Goal: Transaction & Acquisition: Obtain resource

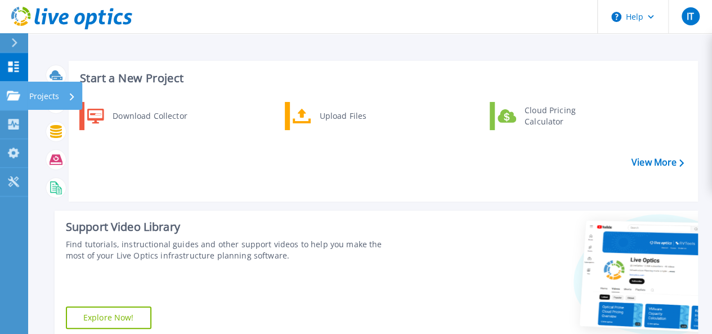
click at [11, 94] on icon at bounding box center [14, 96] width 14 height 10
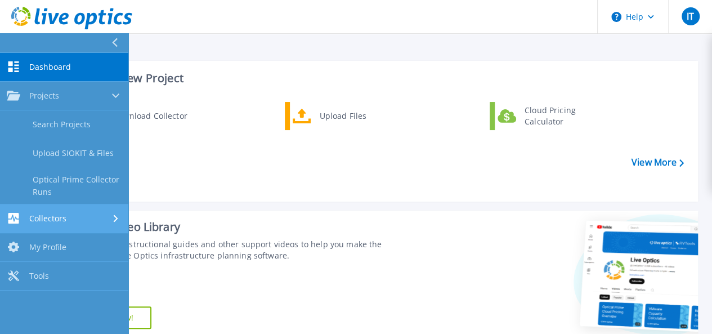
click at [83, 225] on link "Collectors Collectors" at bounding box center [64, 218] width 128 height 29
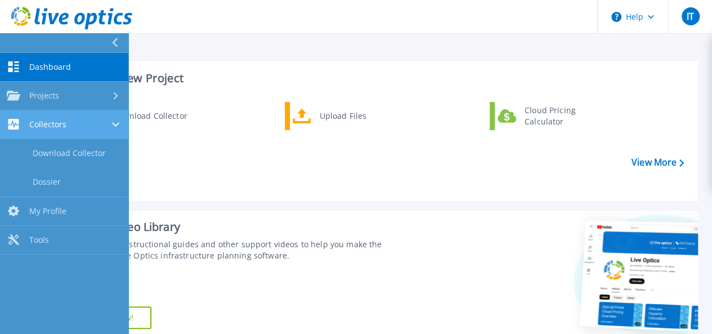
click at [95, 122] on div "Collectors" at bounding box center [64, 124] width 115 height 11
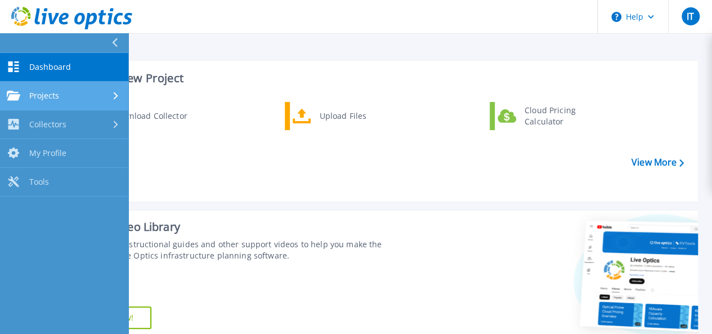
click at [66, 95] on div "Projects" at bounding box center [64, 96] width 115 height 10
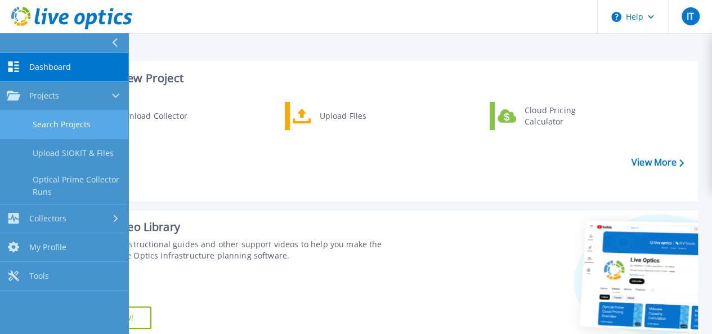
click at [69, 129] on link "Search Projects" at bounding box center [64, 124] width 128 height 29
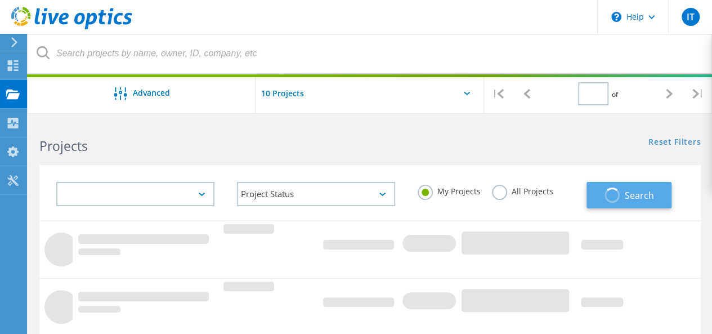
type input "1"
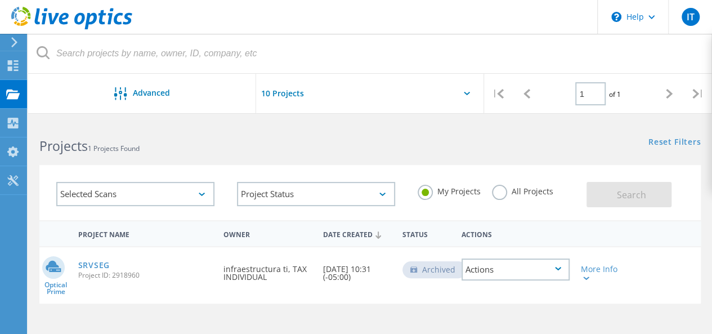
scroll to position [113, 0]
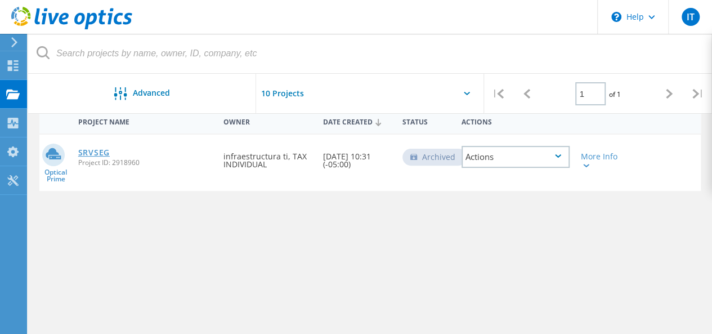
click at [85, 150] on link "SRVSEG" at bounding box center [94, 153] width 32 height 8
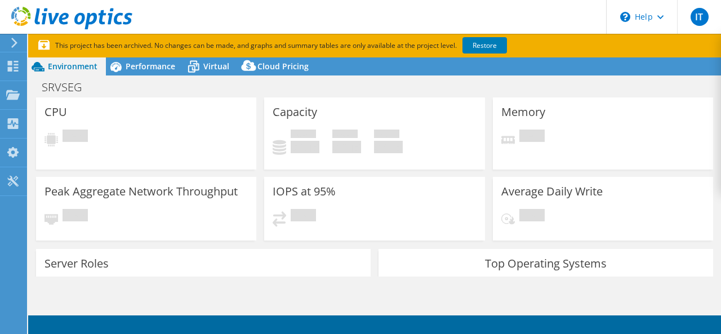
select select "USD"
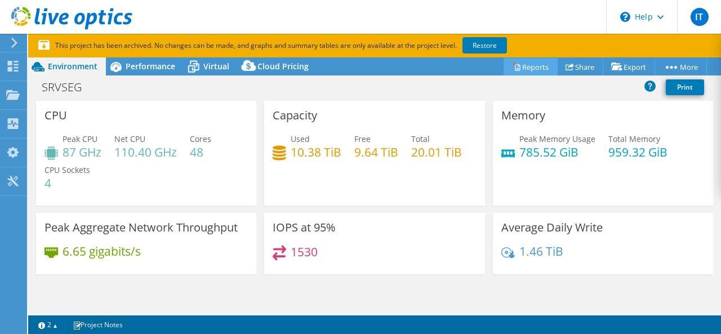
click at [533, 67] on link "Reports" at bounding box center [531, 66] width 54 height 17
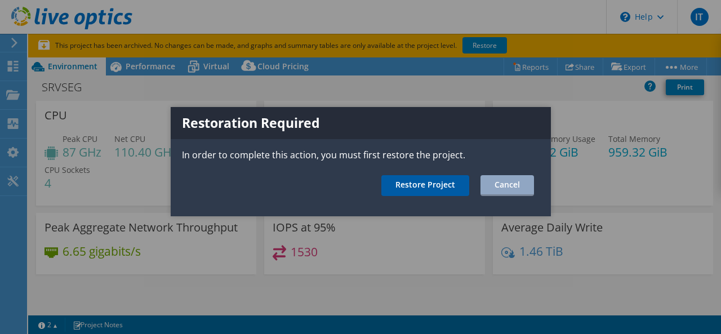
click at [449, 183] on link "Restore Project" at bounding box center [425, 185] width 88 height 21
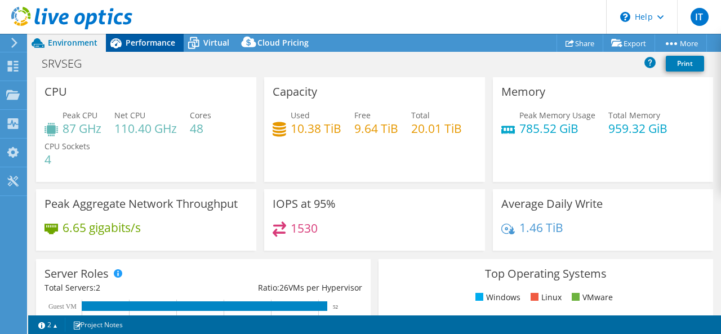
click at [164, 46] on span "Performance" at bounding box center [151, 42] width 50 height 11
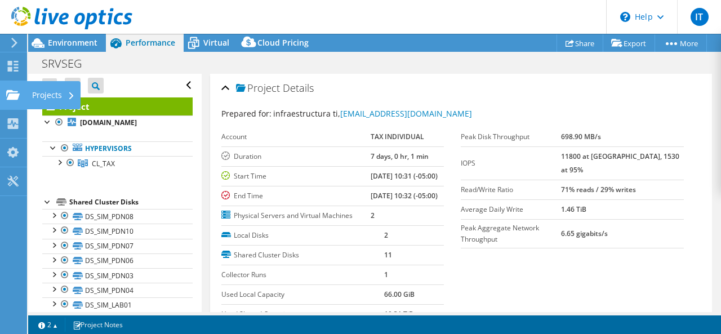
click at [12, 92] on use at bounding box center [13, 95] width 14 height 10
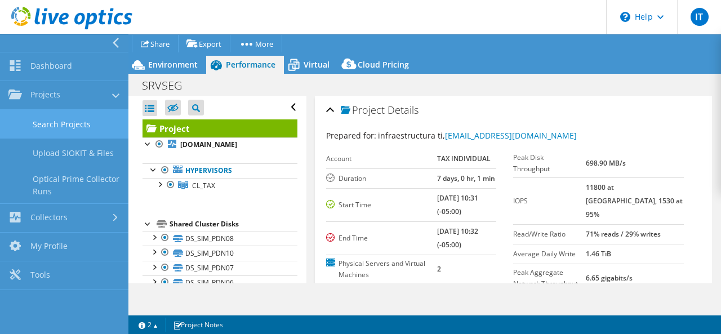
click at [72, 118] on link "Search Projects" at bounding box center [64, 124] width 128 height 29
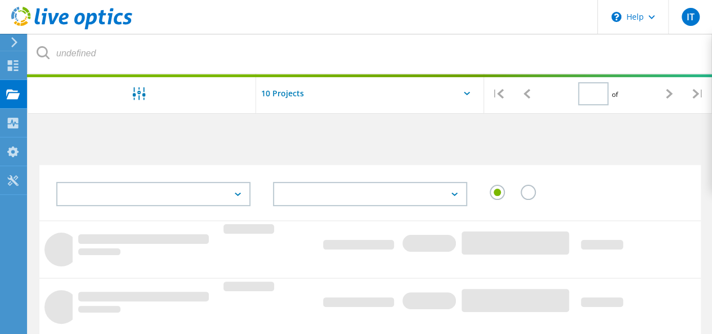
type input "1"
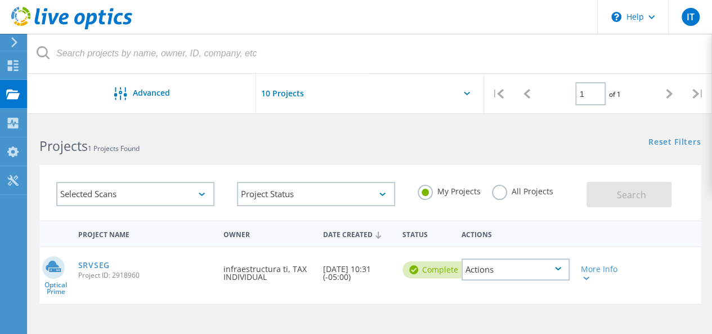
click at [284, 95] on input "text" at bounding box center [312, 93] width 113 height 39
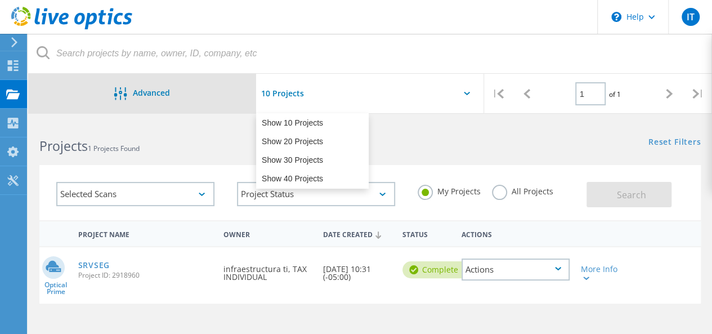
click at [198, 93] on div "Advanced" at bounding box center [142, 94] width 228 height 14
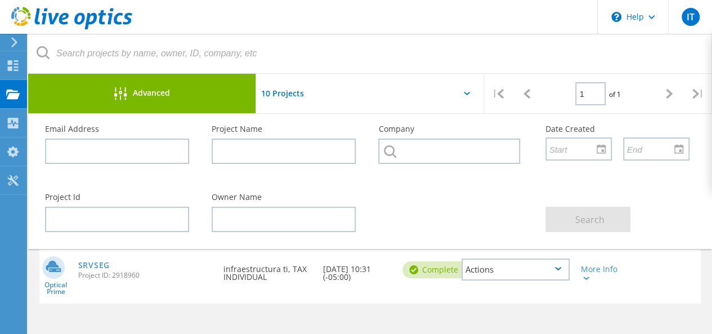
click at [198, 93] on div "Advanced" at bounding box center [142, 94] width 228 height 14
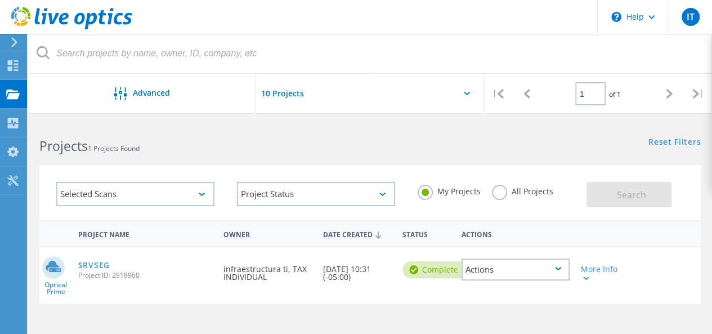
click at [198, 194] on div "Selected Scans" at bounding box center [135, 194] width 158 height 24
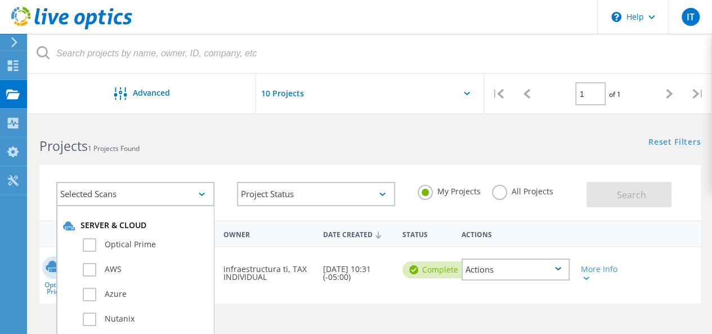
click at [230, 169] on div "Selected Scans Server & Cloud Optical Prime AWS Azure Nutanix RVTools Kubernete…" at bounding box center [370, 192] width 662 height 55
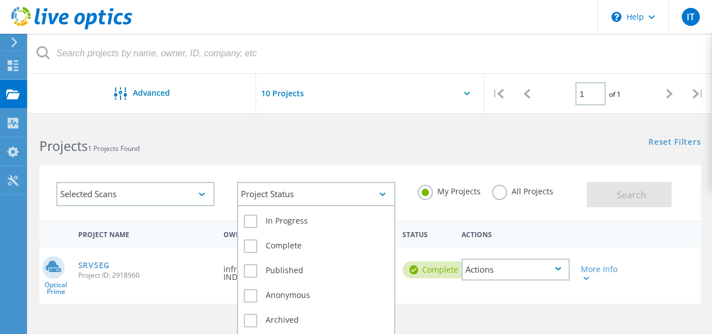
click at [380, 185] on div "Project Status" at bounding box center [316, 194] width 158 height 24
click at [380, 186] on div "Project Status" at bounding box center [316, 194] width 158 height 24
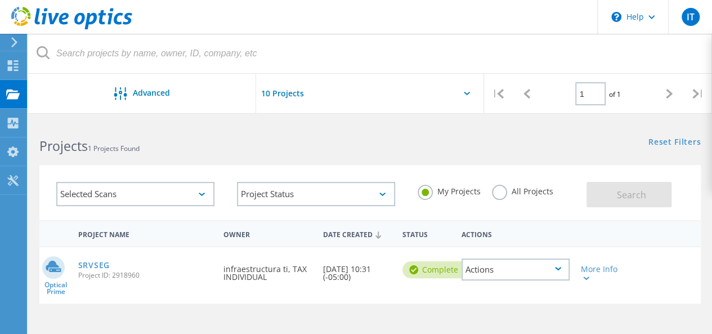
click at [374, 161] on div "Selected Scans Project Status In Progress Complete Published Anonymous Archived…" at bounding box center [370, 185] width 684 height 69
click at [504, 189] on label "All Projects" at bounding box center [522, 190] width 61 height 11
click at [0, 0] on input "All Projects" at bounding box center [0, 0] width 0 height 0
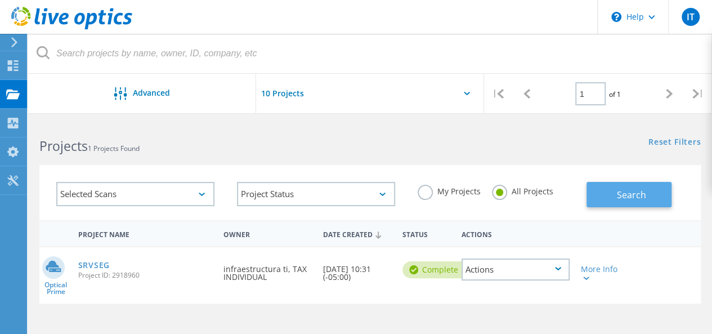
click at [618, 202] on button "Search" at bounding box center [629, 194] width 85 height 25
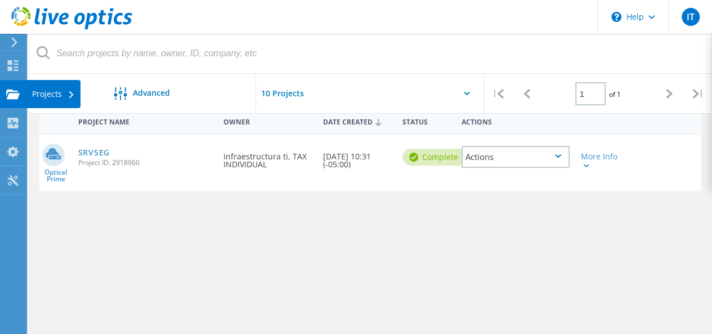
click at [14, 92] on icon at bounding box center [13, 94] width 14 height 11
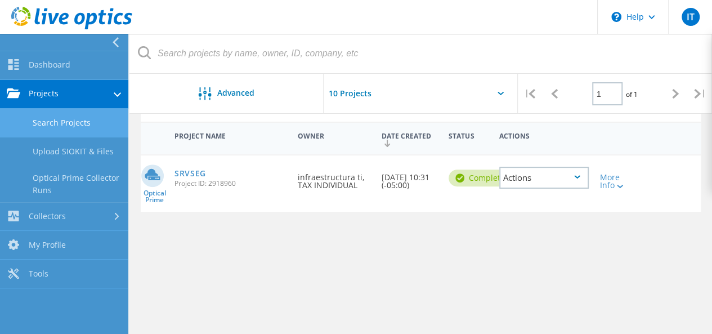
click at [72, 123] on link "Search Projects" at bounding box center [64, 123] width 128 height 29
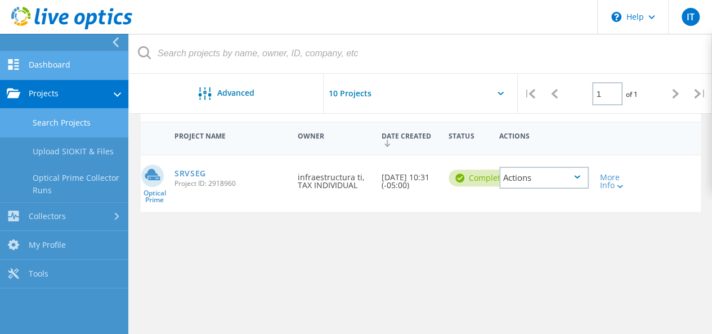
click at [68, 66] on link "Dashboard" at bounding box center [64, 65] width 128 height 29
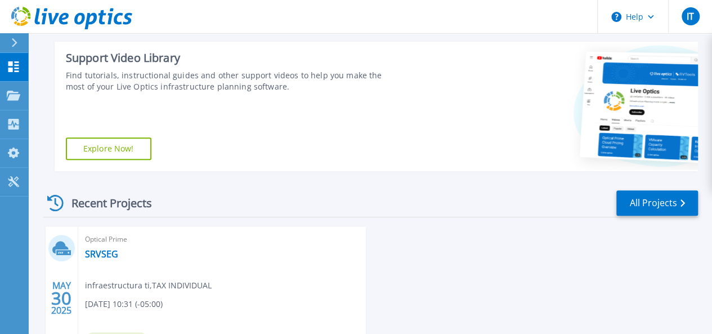
scroll to position [273, 0]
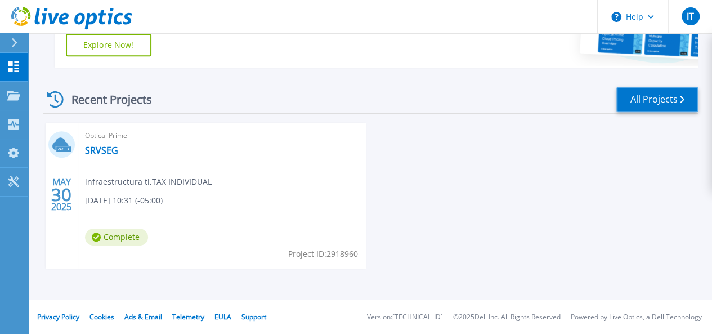
click at [651, 91] on link "All Projects" at bounding box center [658, 99] width 82 height 25
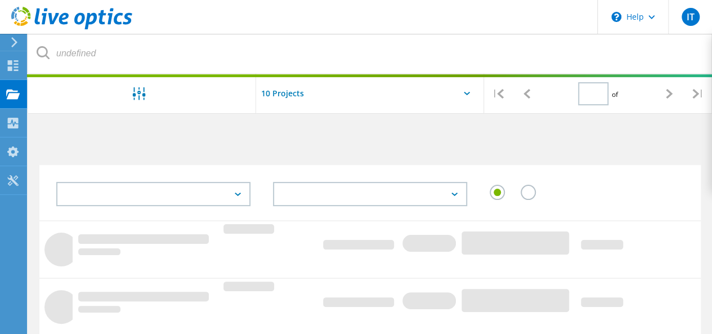
type input "1"
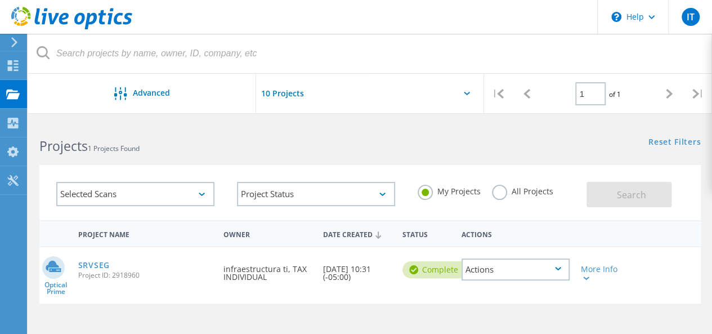
scroll to position [113, 0]
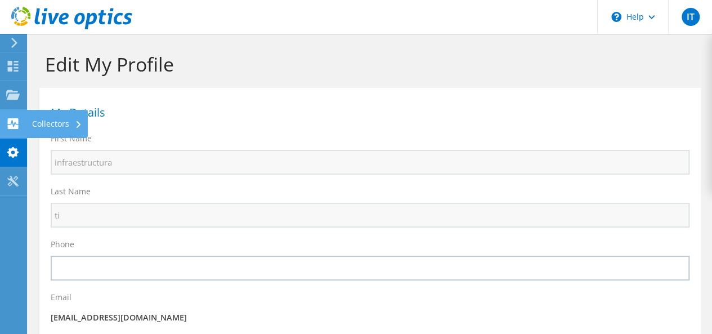
click at [14, 119] on use at bounding box center [13, 123] width 11 height 11
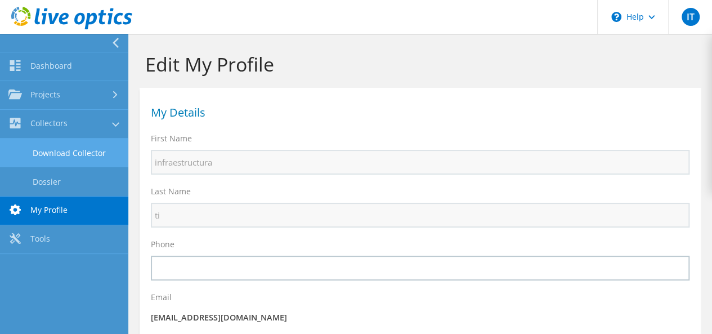
click at [74, 148] on link "Download Collector" at bounding box center [64, 153] width 128 height 29
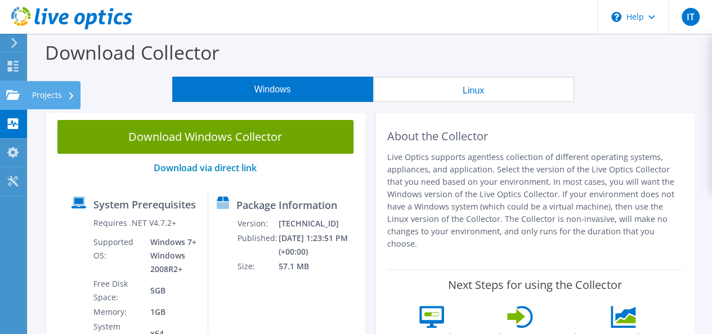
click at [12, 94] on use at bounding box center [13, 95] width 14 height 10
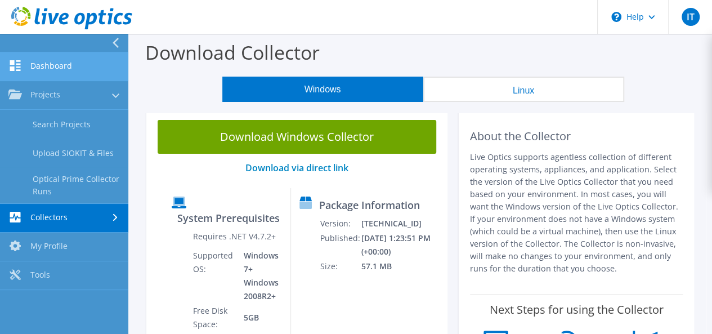
click at [52, 63] on link "Dashboard" at bounding box center [64, 66] width 128 height 29
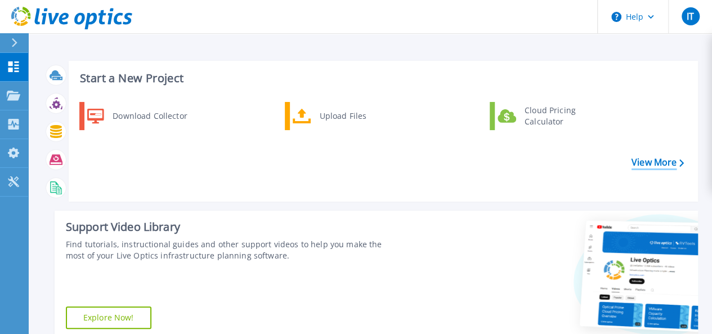
click at [649, 157] on link "View More" at bounding box center [658, 162] width 52 height 11
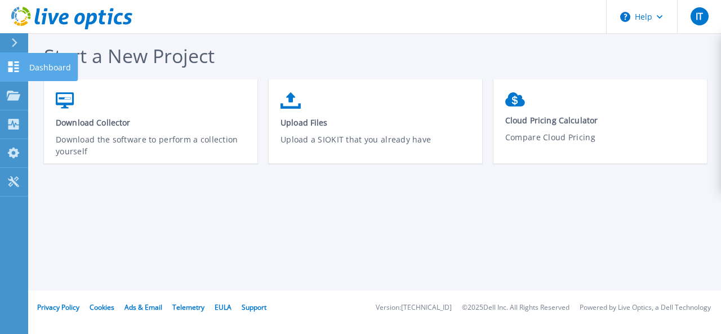
click at [19, 74] on link "Dashboard Dashboard" at bounding box center [14, 67] width 28 height 29
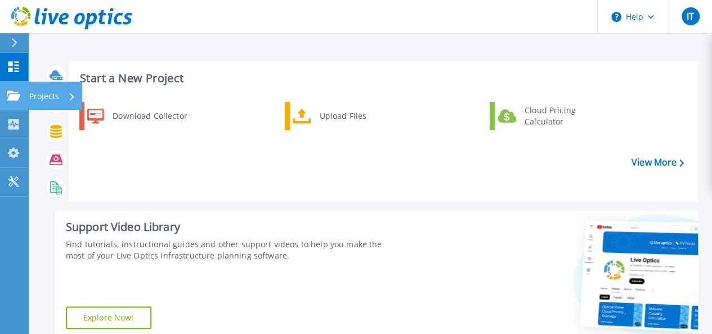
click at [21, 97] on div "Projects" at bounding box center [33, 96] width 52 height 10
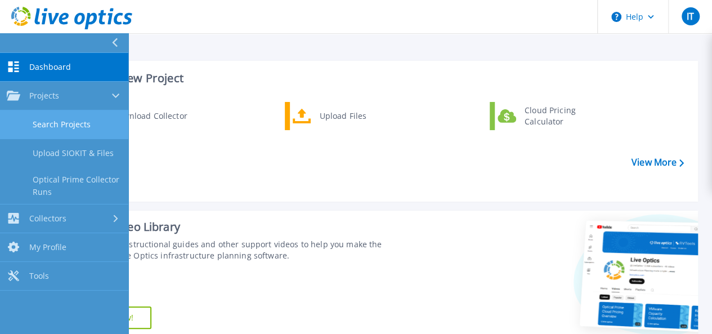
click at [65, 126] on link "Search Projects" at bounding box center [64, 124] width 128 height 29
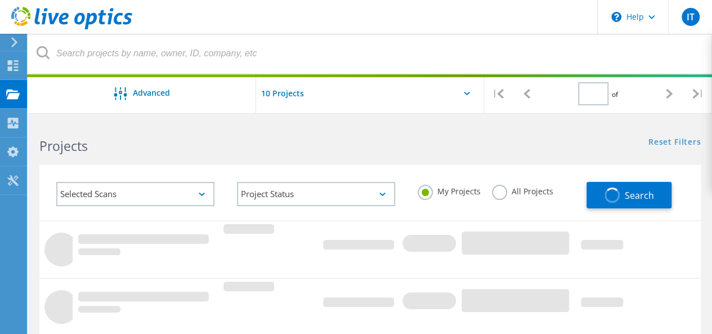
type input "1"
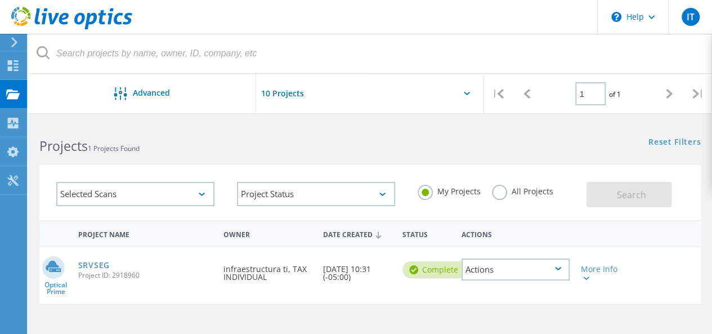
scroll to position [56, 0]
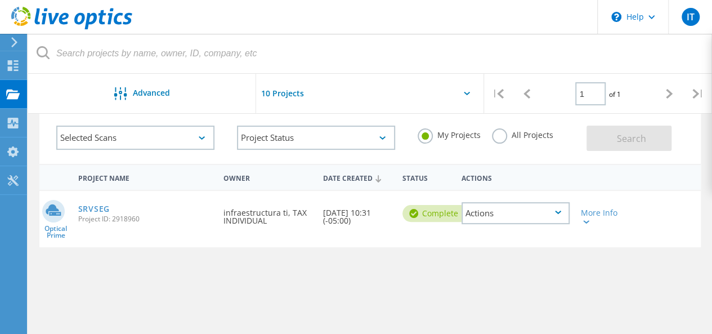
click at [554, 213] on div "Actions" at bounding box center [516, 213] width 108 height 22
click at [527, 278] on div "Project Name Owner Date Created Status Actions Optical Prime SRVSEG Project ID:…" at bounding box center [370, 310] width 662 height 293
click at [101, 208] on link "SRVSEG" at bounding box center [94, 209] width 32 height 8
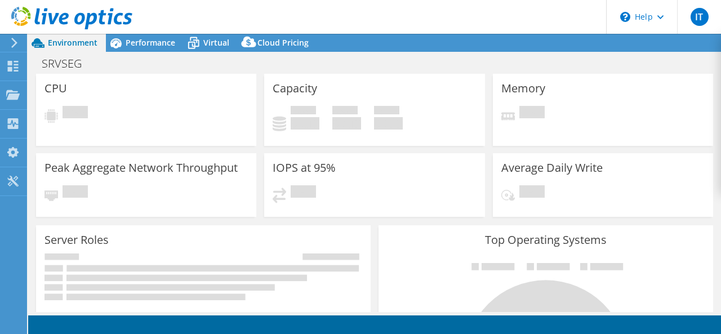
select select "USD"
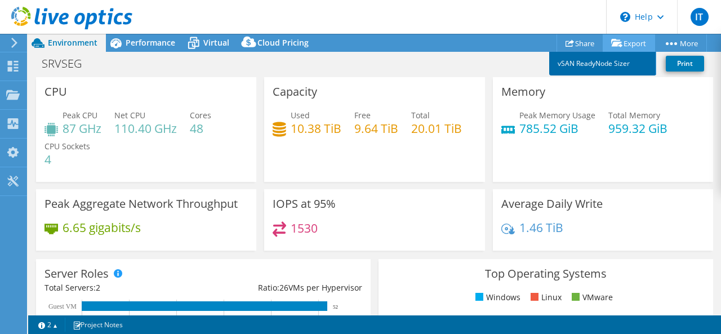
click at [619, 68] on link "vSAN ReadyNode Sizer" at bounding box center [602, 64] width 107 height 24
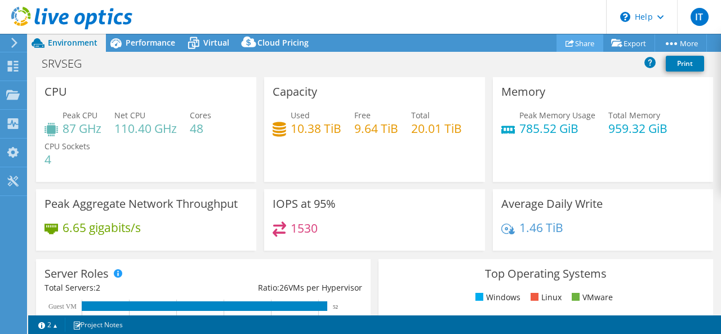
click at [580, 47] on link "Share" at bounding box center [579, 42] width 47 height 17
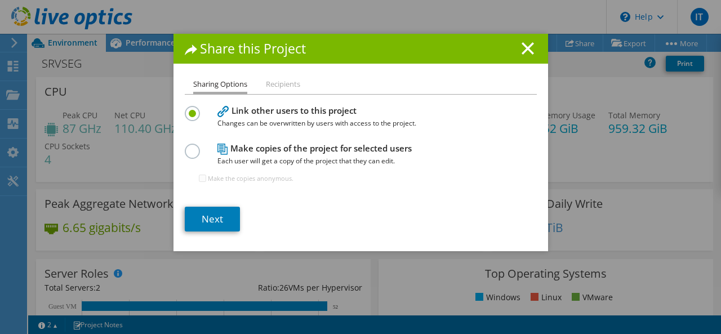
click at [292, 84] on li "Recipients" at bounding box center [283, 85] width 34 height 14
click at [185, 146] on label at bounding box center [195, 145] width 20 height 3
click at [0, 0] on input "radio" at bounding box center [0, 0] width 0 height 0
click at [268, 88] on li "Recipients" at bounding box center [283, 85] width 34 height 14
click at [220, 218] on link "Next" at bounding box center [212, 219] width 55 height 25
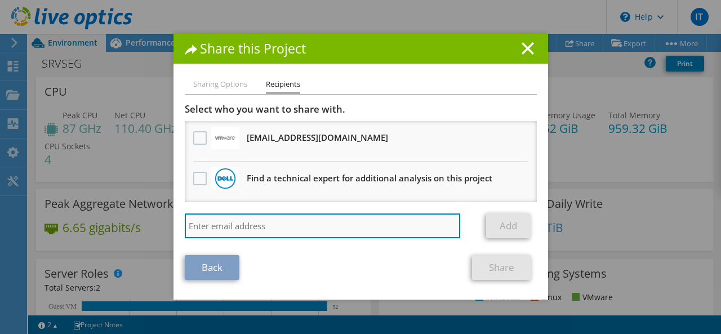
click at [320, 219] on input "search" at bounding box center [323, 225] width 276 height 25
type input "[EMAIL_ADDRESS][DOMAIN_NAME]"
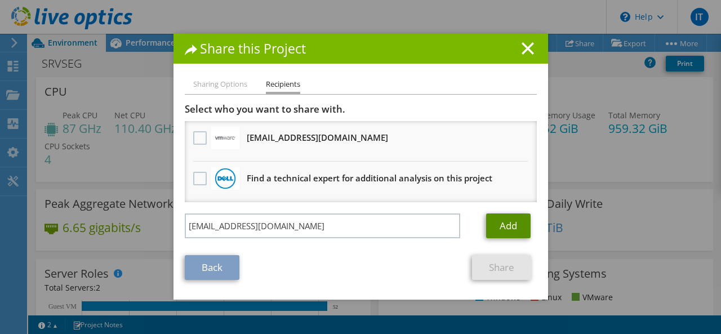
click at [501, 224] on link "Add" at bounding box center [508, 225] width 44 height 25
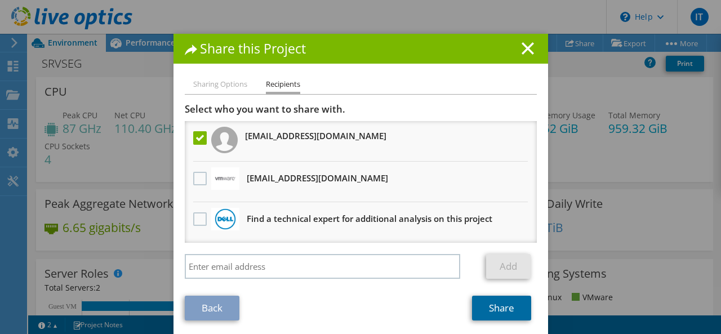
click at [500, 312] on link "Share" at bounding box center [501, 308] width 59 height 25
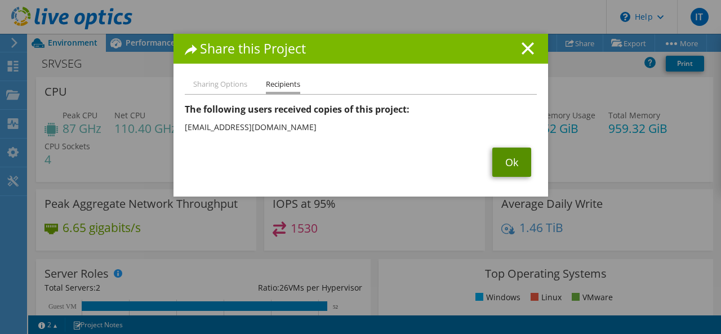
click at [515, 163] on link "Ok" at bounding box center [511, 162] width 39 height 29
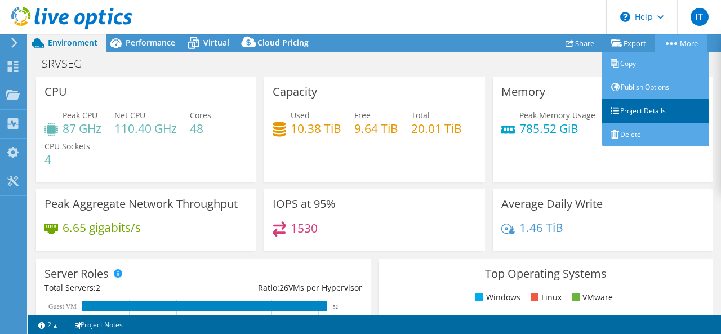
click at [659, 104] on link "Project Details" at bounding box center [655, 111] width 107 height 24
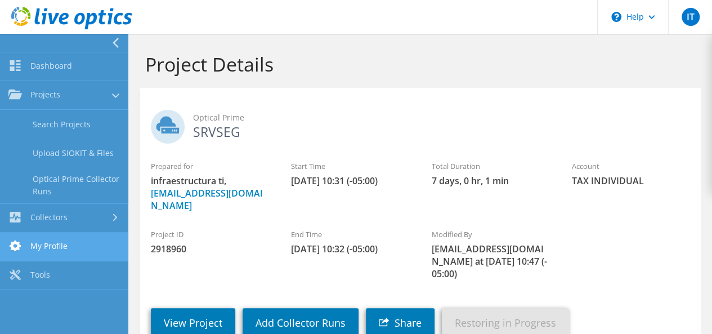
click at [74, 244] on link "My Profile" at bounding box center [64, 247] width 128 height 29
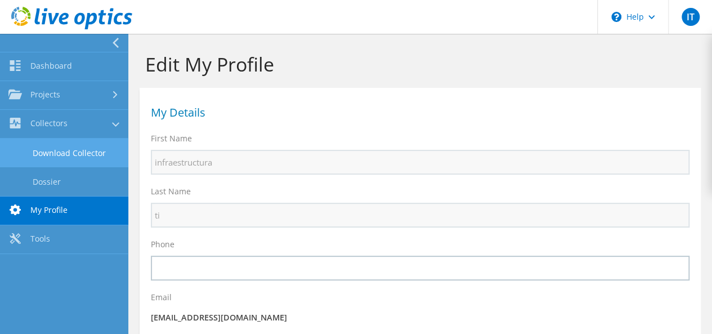
click at [52, 152] on link "Download Collector" at bounding box center [64, 153] width 128 height 29
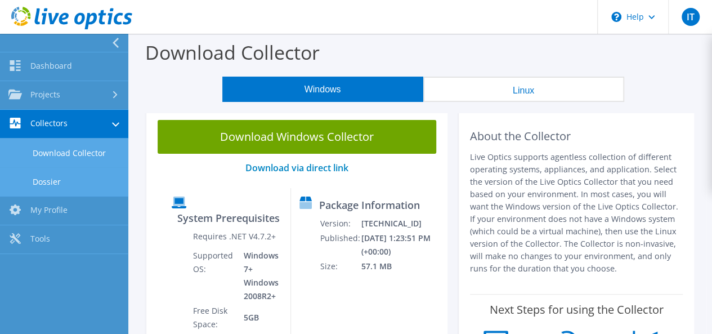
click at [54, 176] on link "Dossier" at bounding box center [64, 181] width 128 height 29
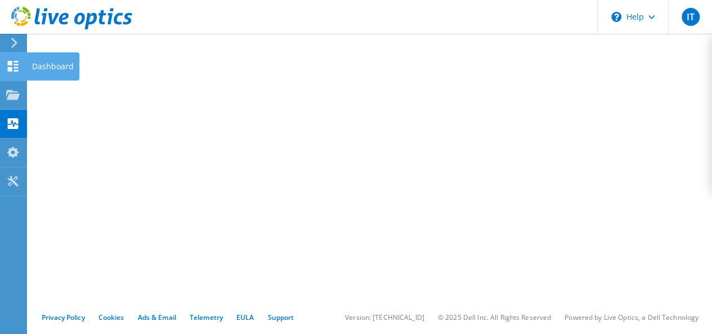
click at [15, 61] on use at bounding box center [13, 66] width 11 height 11
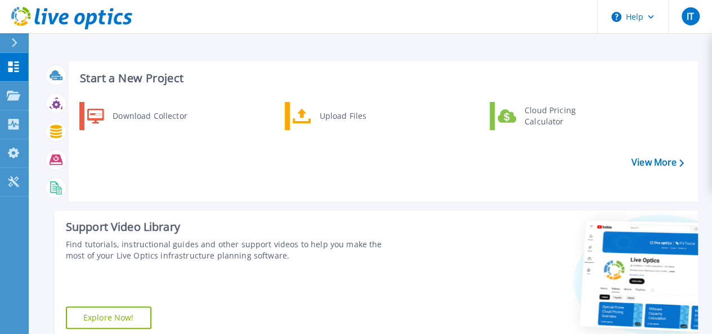
click at [20, 46] on div at bounding box center [19, 42] width 18 height 19
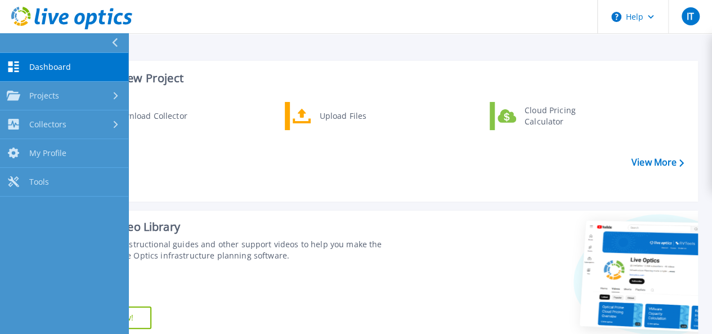
click at [109, 42] on button at bounding box center [64, 43] width 128 height 20
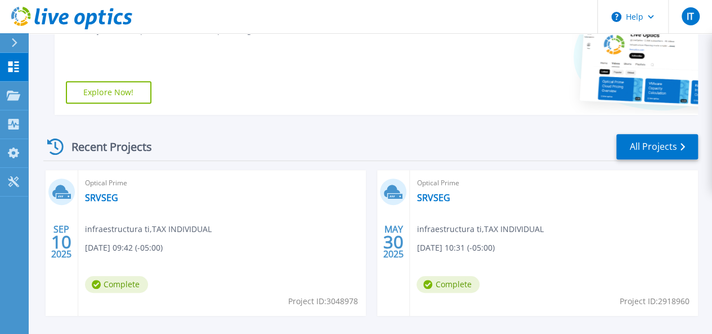
scroll to position [273, 0]
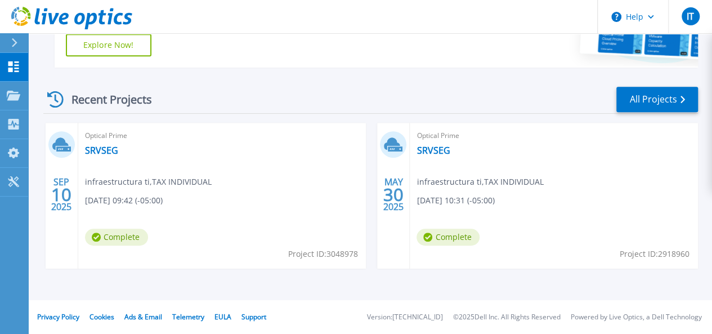
click at [120, 233] on span "Complete" at bounding box center [116, 237] width 63 height 17
click at [104, 149] on link "SRVSEG" at bounding box center [101, 150] width 33 height 11
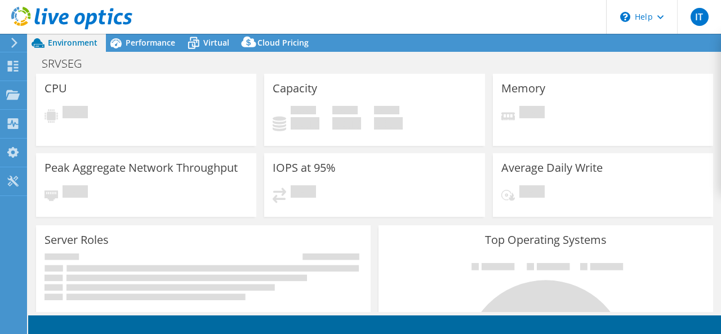
select select "USD"
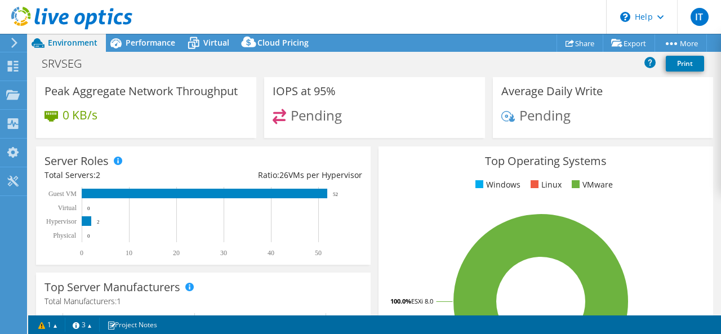
scroll to position [169, 0]
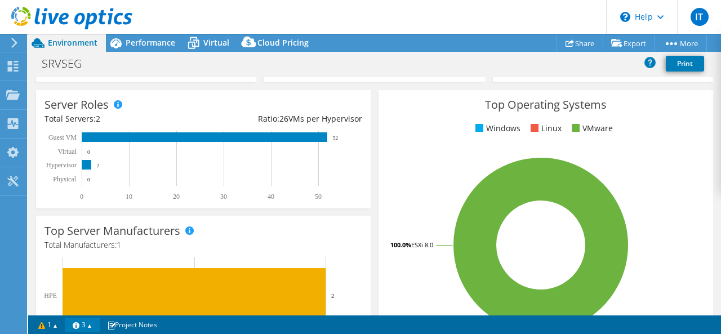
click at [91, 329] on link "3" at bounding box center [82, 325] width 35 height 14
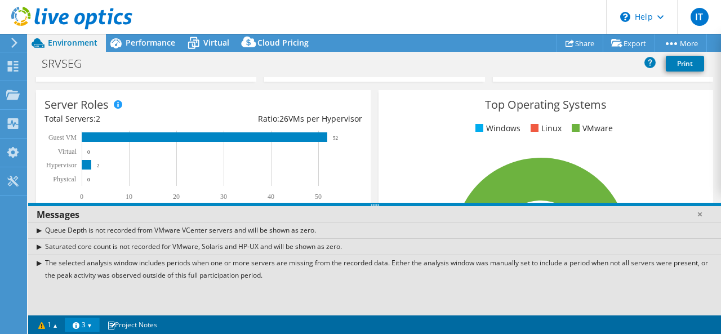
click at [91, 329] on link "3" at bounding box center [82, 325] width 35 height 14
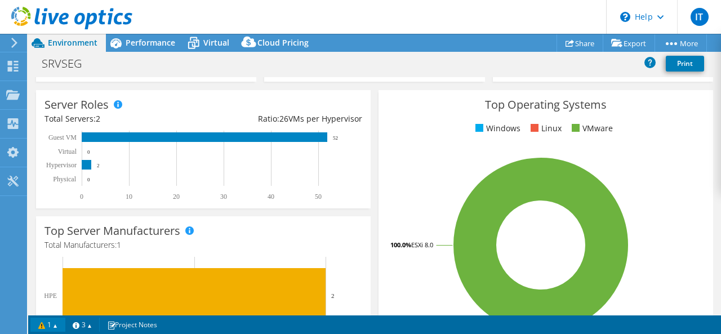
click at [63, 329] on link "1" at bounding box center [47, 325] width 35 height 14
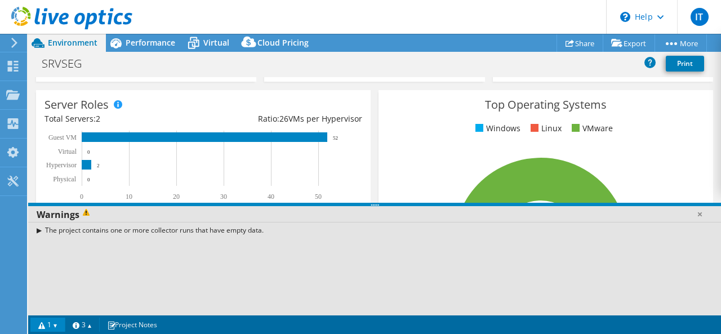
click at [61, 329] on link "1" at bounding box center [47, 325] width 35 height 14
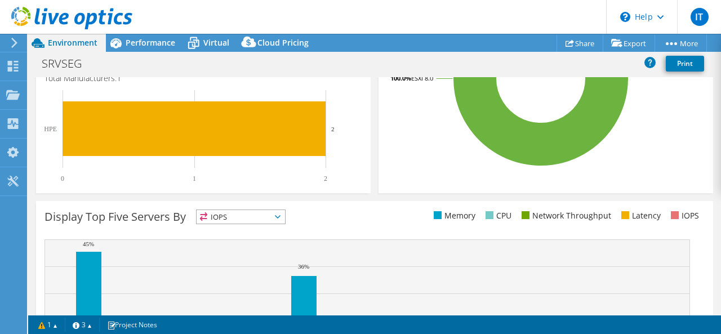
scroll to position [448, 0]
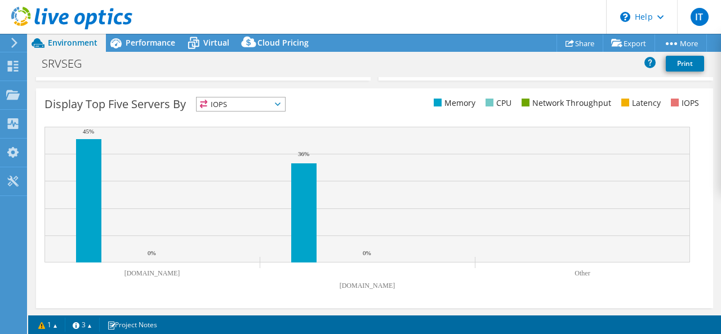
click at [271, 104] on span "IOPS" at bounding box center [241, 104] width 88 height 14
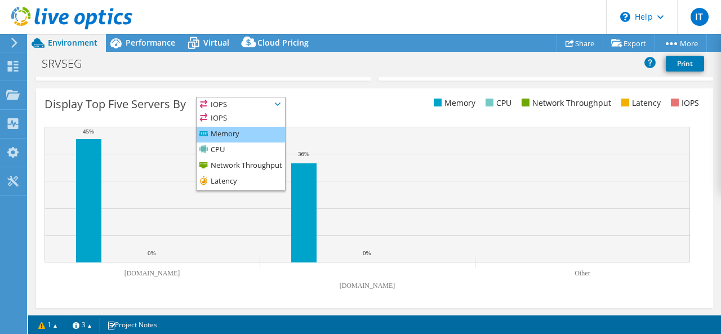
click at [238, 135] on li "Memory" at bounding box center [241, 135] width 88 height 16
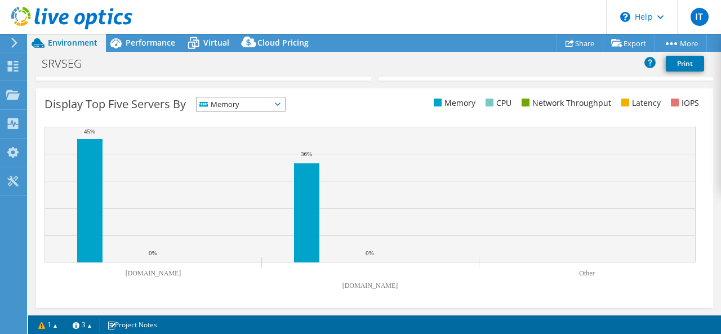
click at [271, 104] on span "Memory" at bounding box center [234, 104] width 74 height 14
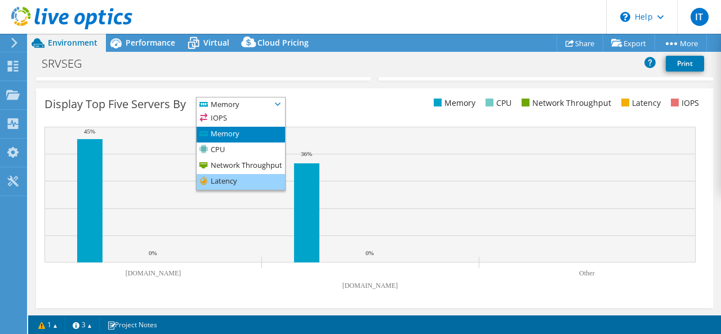
click at [237, 180] on li "Latency" at bounding box center [241, 182] width 88 height 16
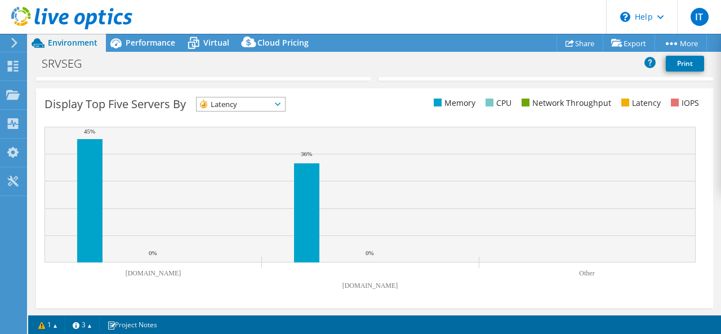
click at [349, 103] on div "Display Top Five Servers By Latency IOPS" at bounding box center [209, 106] width 330 height 19
click at [269, 113] on div "Display Top Five Servers By Latency IOPS" at bounding box center [209, 106] width 330 height 19
click at [271, 100] on span "Latency" at bounding box center [234, 104] width 74 height 14
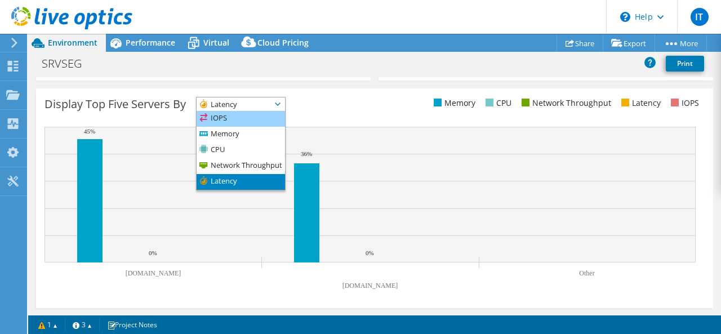
click at [244, 113] on li "IOPS" at bounding box center [241, 119] width 88 height 16
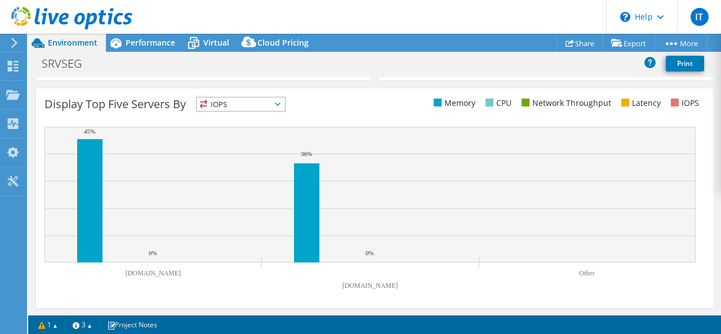
click at [250, 104] on span "IOPS" at bounding box center [234, 104] width 74 height 14
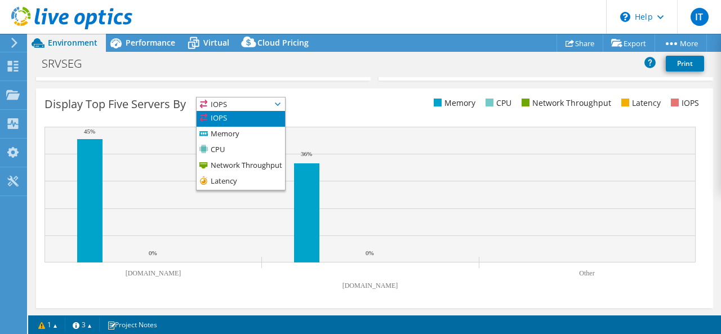
click at [233, 125] on li "IOPS" at bounding box center [241, 119] width 88 height 16
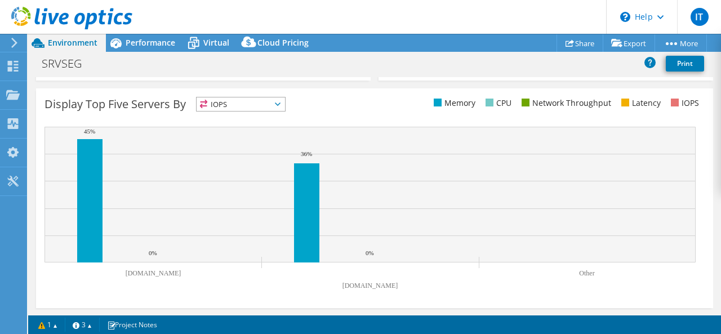
click at [233, 127] on rect at bounding box center [369, 195] width 651 height 136
click at [267, 104] on span "IOPS" at bounding box center [234, 104] width 74 height 14
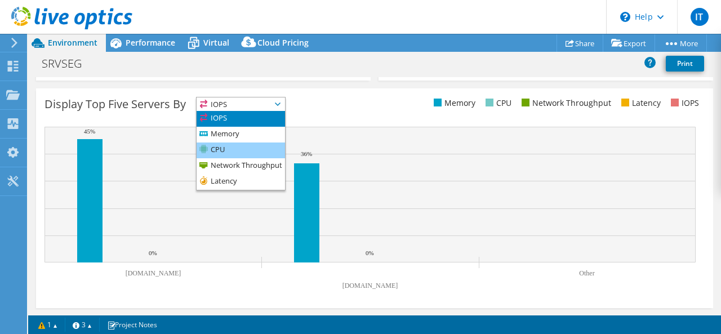
click at [228, 142] on li "CPU" at bounding box center [241, 150] width 88 height 16
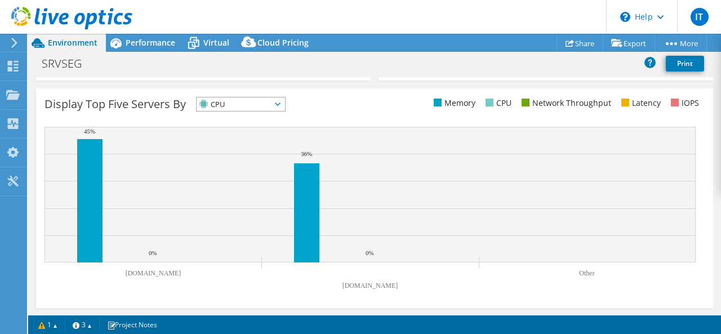
click at [375, 106] on ul "Memory CPU Network Throughput Latency IOPS" at bounding box center [540, 103] width 330 height 13
click at [270, 110] on div "CPU IOPS" at bounding box center [241, 104] width 90 height 15
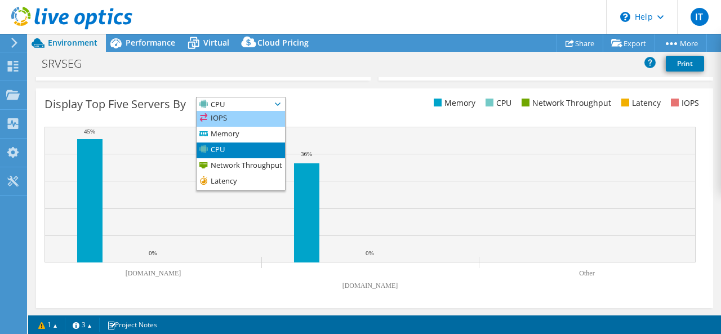
click at [247, 118] on li "IOPS" at bounding box center [241, 119] width 88 height 16
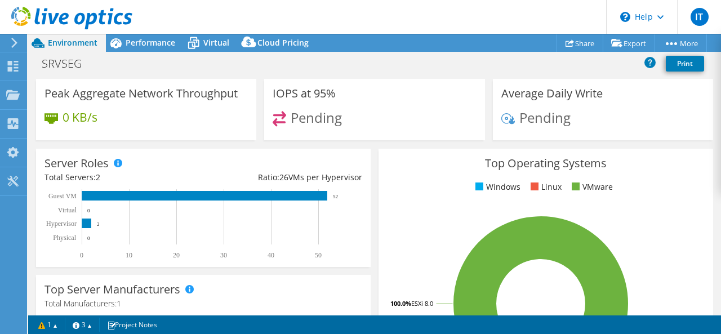
scroll to position [0, 0]
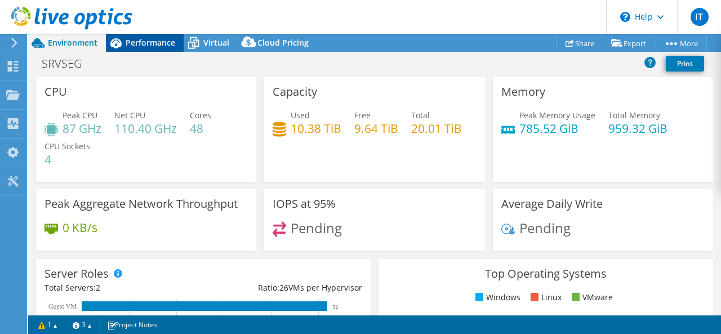
click at [158, 40] on span "Performance" at bounding box center [151, 42] width 50 height 11
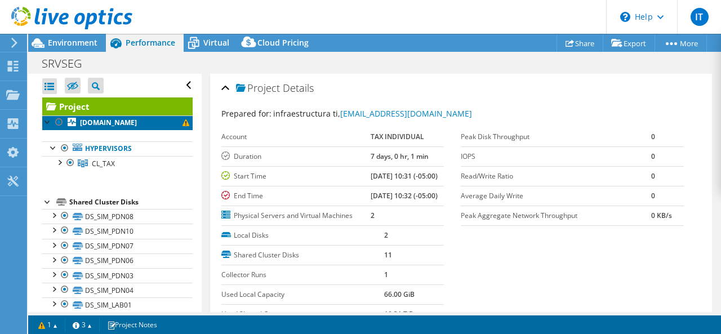
click at [115, 124] on b "[DOMAIN_NAME]" at bounding box center [108, 123] width 57 height 10
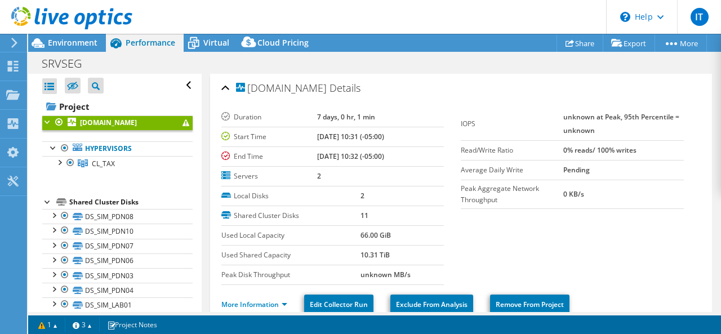
click at [43, 127] on link "[DOMAIN_NAME]" at bounding box center [117, 122] width 150 height 15
click at [43, 121] on div at bounding box center [47, 120] width 11 height 11
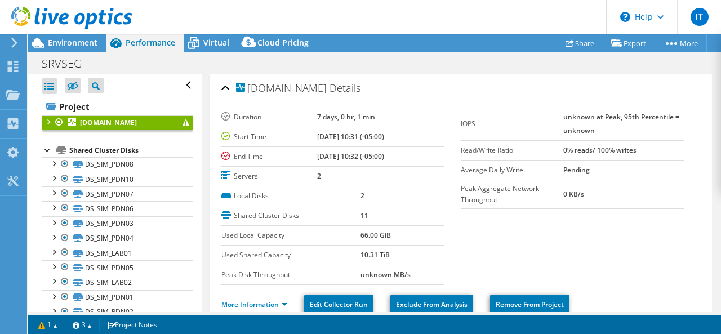
click at [43, 121] on div at bounding box center [47, 120] width 11 height 11
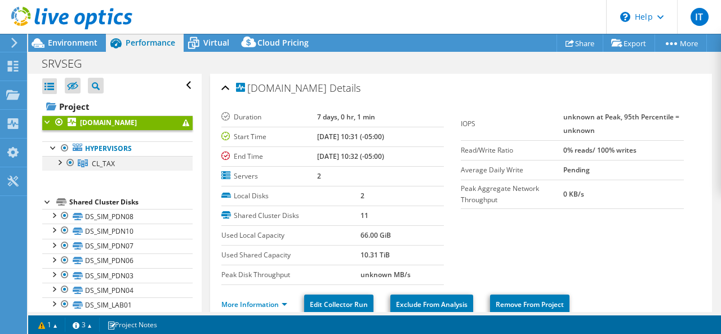
click at [66, 163] on div at bounding box center [70, 163] width 11 height 14
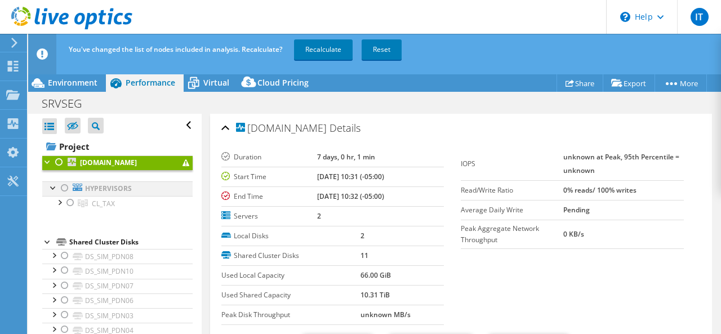
drag, startPoint x: 66, startPoint y: 184, endPoint x: 59, endPoint y: 186, distance: 7.1
click at [64, 184] on div at bounding box center [64, 188] width 11 height 14
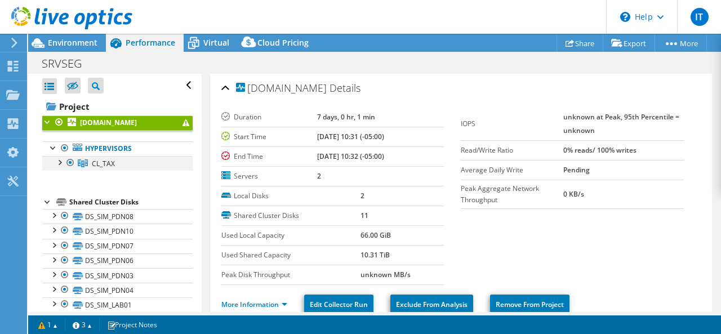
click at [59, 163] on div at bounding box center [59, 161] width 11 height 11
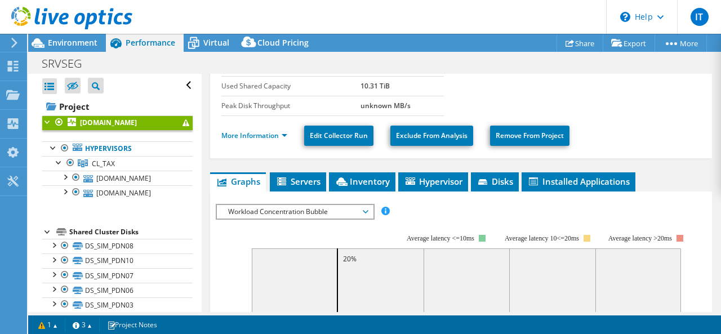
scroll to position [225, 0]
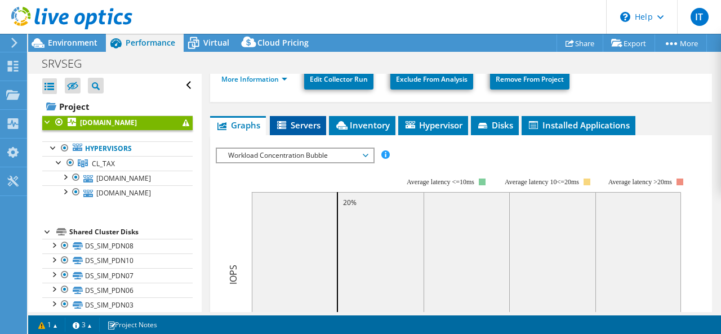
click at [292, 122] on span "Servers" at bounding box center [297, 124] width 45 height 11
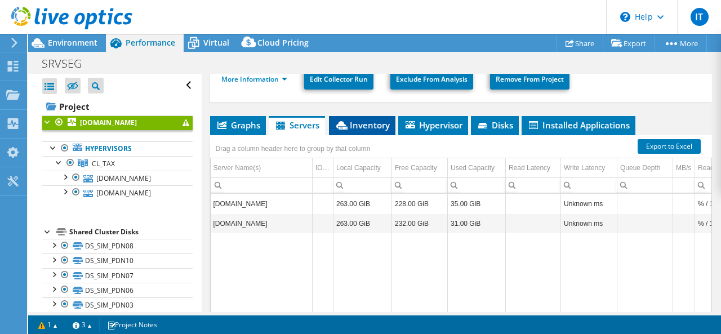
click at [360, 119] on span "Inventory" at bounding box center [362, 124] width 55 height 11
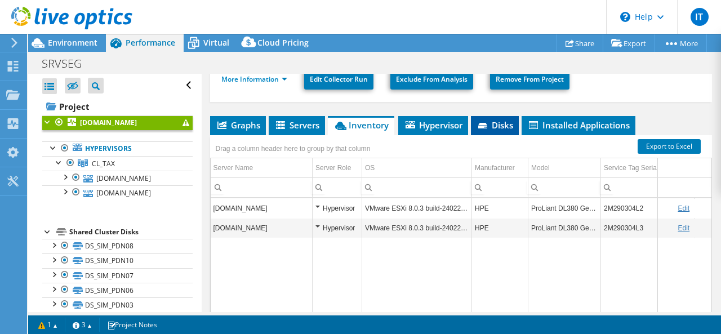
click at [499, 126] on span "Disks" at bounding box center [494, 124] width 37 height 11
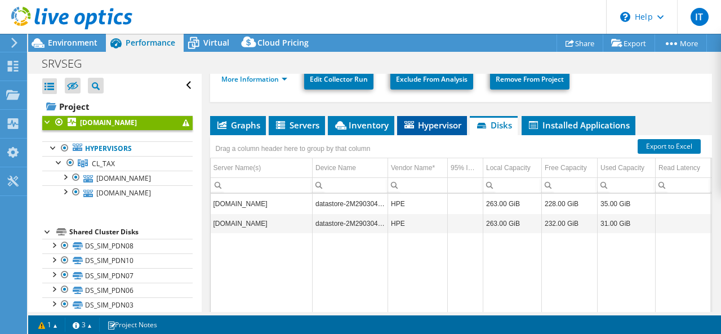
click at [437, 123] on span "Hypervisor" at bounding box center [432, 124] width 59 height 11
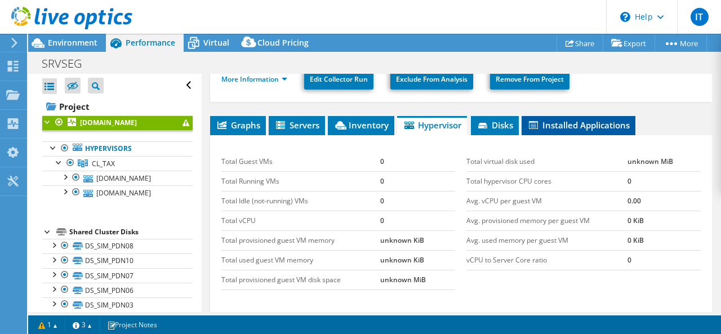
click at [558, 126] on span "Installed Applications" at bounding box center [578, 124] width 103 height 11
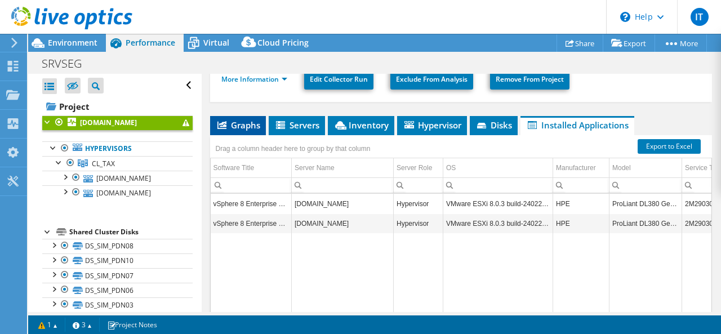
click at [237, 122] on span "Graphs" at bounding box center [238, 124] width 44 height 11
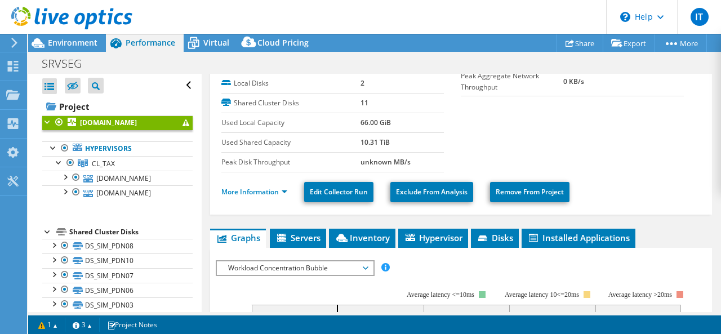
scroll to position [0, 0]
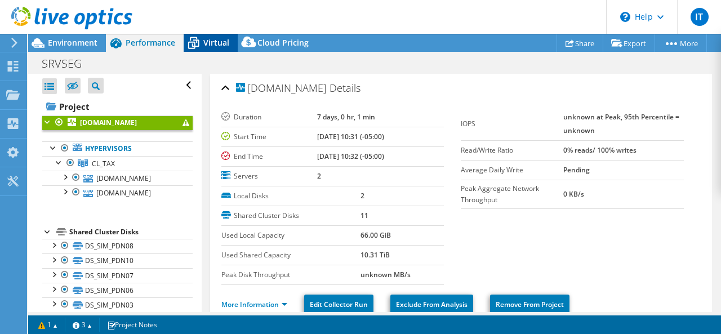
click at [212, 43] on span "Virtual" at bounding box center [216, 42] width 26 height 11
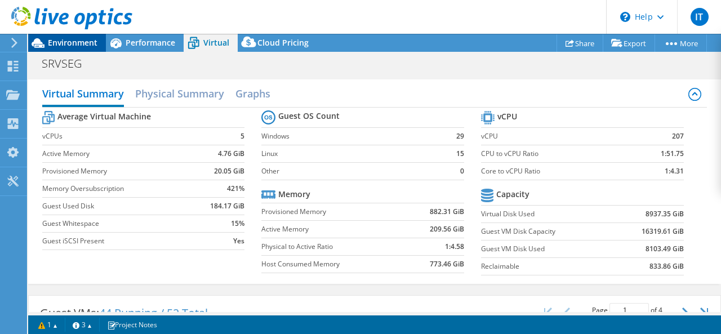
click at [57, 41] on span "Environment" at bounding box center [73, 42] width 50 height 11
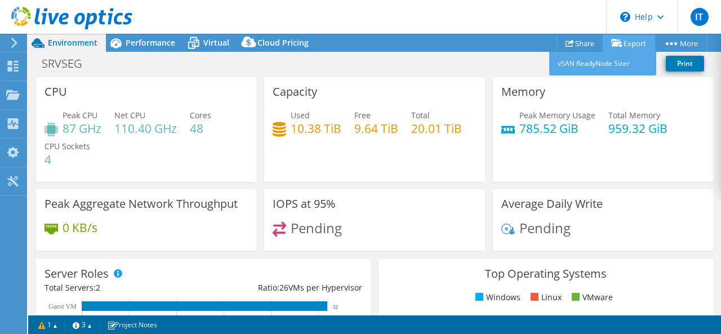
click at [634, 43] on link "Export" at bounding box center [629, 42] width 52 height 17
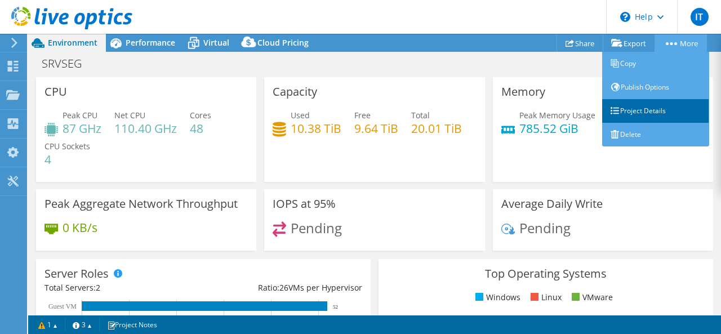
click at [657, 114] on link "Project Details" at bounding box center [655, 111] width 107 height 24
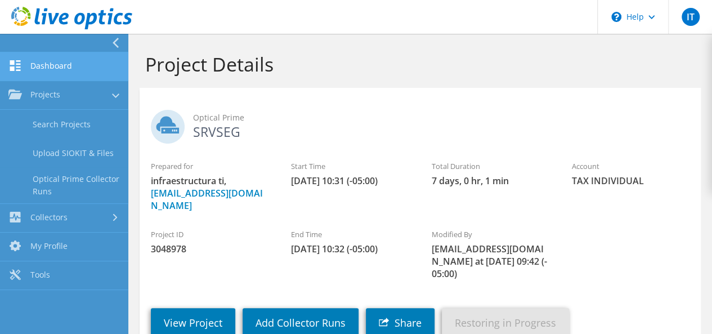
click at [71, 66] on link "Dashboard" at bounding box center [64, 66] width 128 height 29
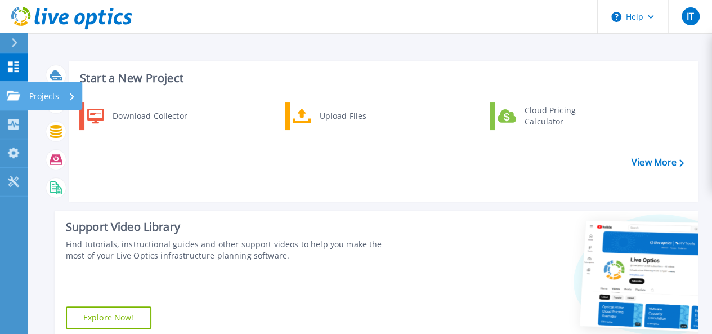
click at [46, 95] on p "Projects" at bounding box center [44, 96] width 30 height 29
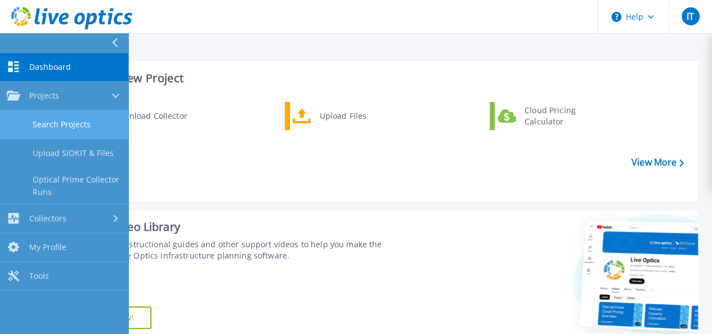
click at [64, 119] on link "Search Projects" at bounding box center [64, 124] width 128 height 29
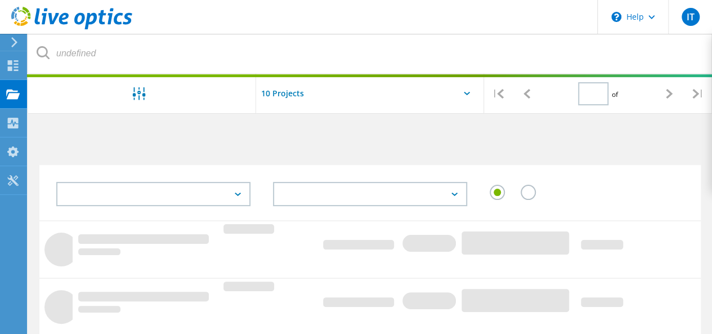
type input "1"
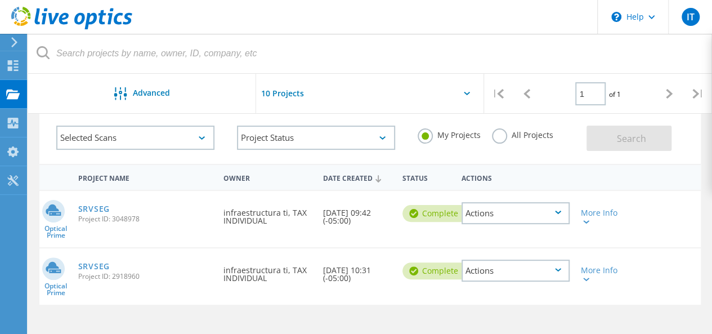
scroll to position [113, 0]
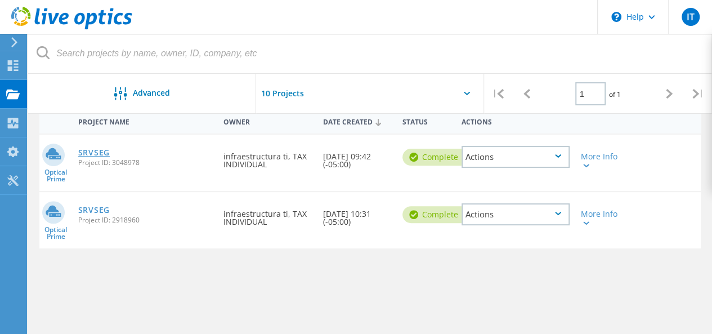
click at [95, 149] on link "SRVSEG" at bounding box center [94, 153] width 32 height 8
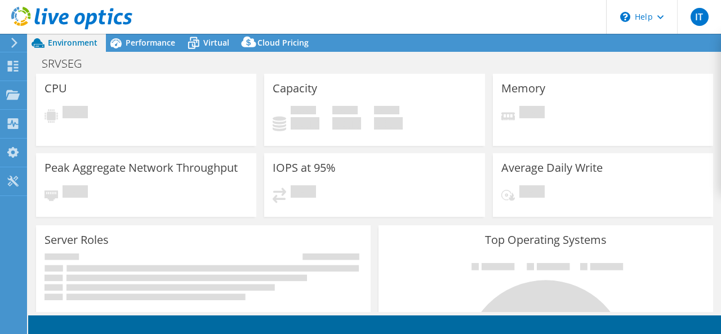
select select "USD"
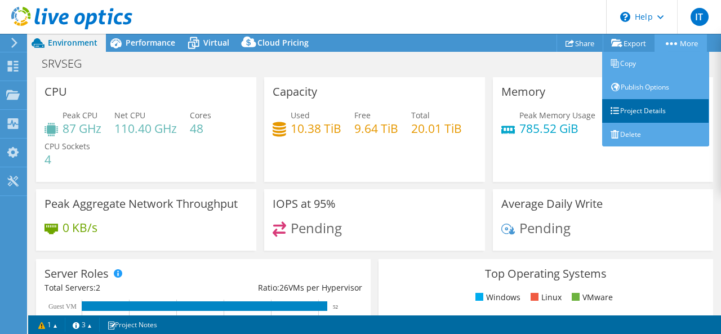
click at [660, 109] on link "Project Details" at bounding box center [655, 111] width 107 height 24
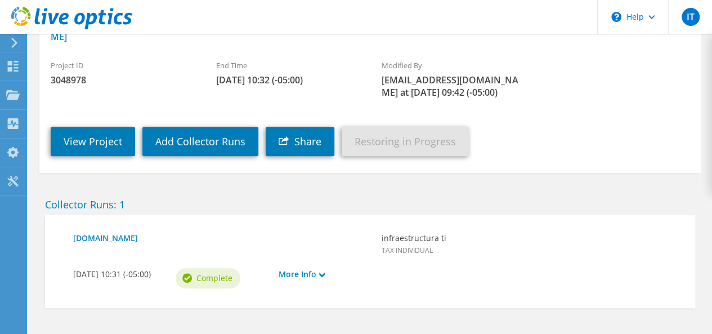
scroll to position [224, 0]
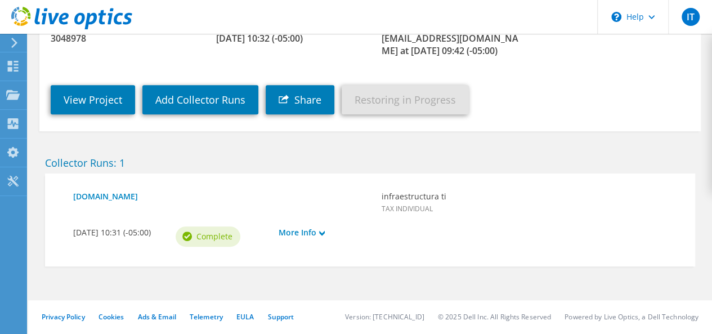
click at [226, 230] on span "Complete" at bounding box center [214, 236] width 36 height 12
click at [167, 196] on link "[DOMAIN_NAME]" at bounding box center [221, 196] width 297 height 12
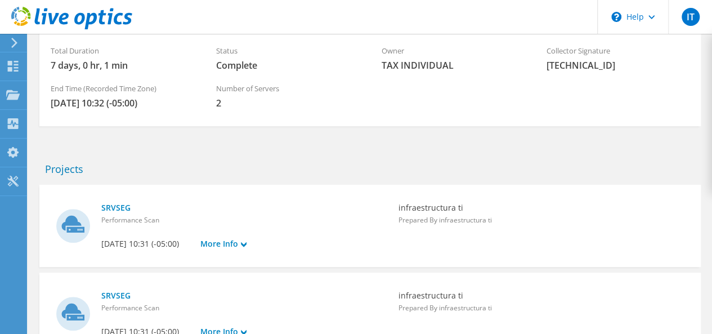
scroll to position [76, 0]
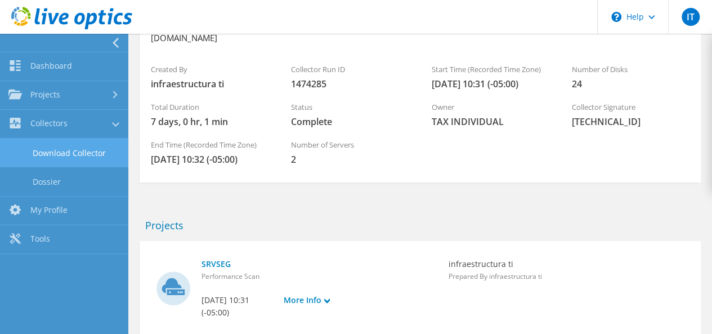
click at [76, 147] on link "Download Collector" at bounding box center [64, 153] width 128 height 29
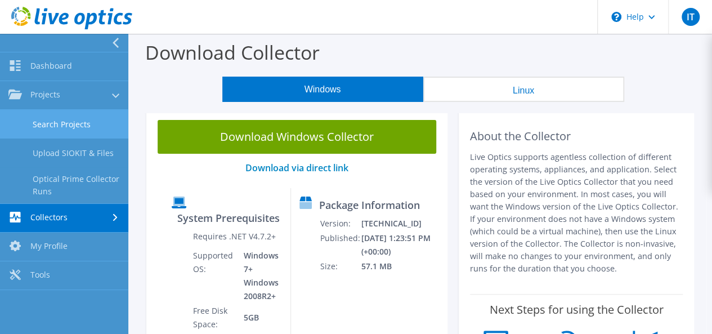
click at [79, 124] on link "Search Projects" at bounding box center [64, 124] width 128 height 29
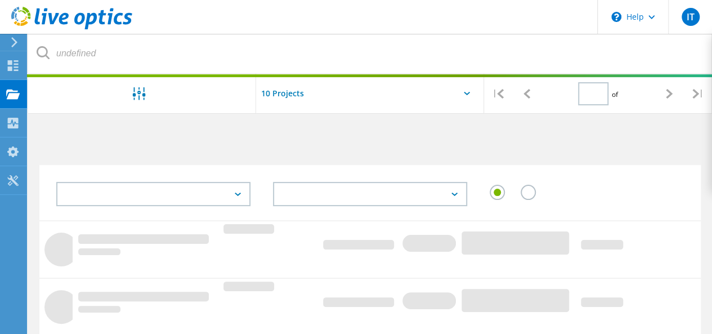
type input "1"
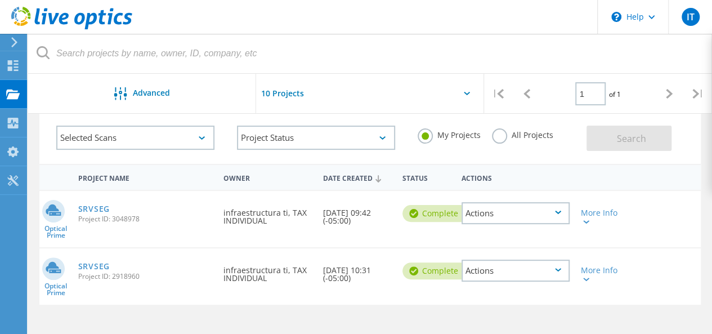
scroll to position [113, 0]
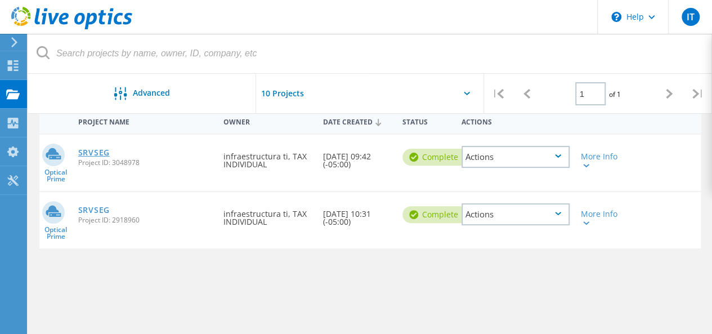
click at [95, 153] on link "SRVSEG" at bounding box center [94, 153] width 32 height 8
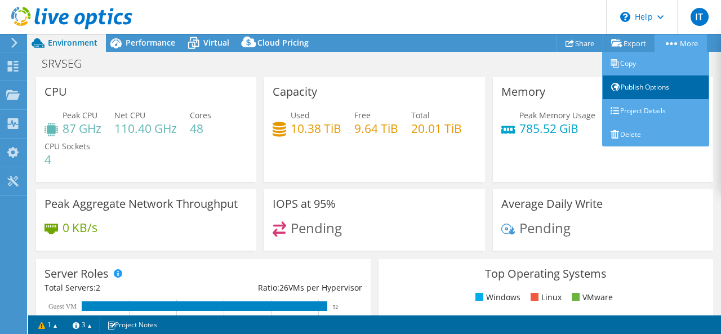
click at [635, 88] on link "Publish Options" at bounding box center [655, 87] width 107 height 24
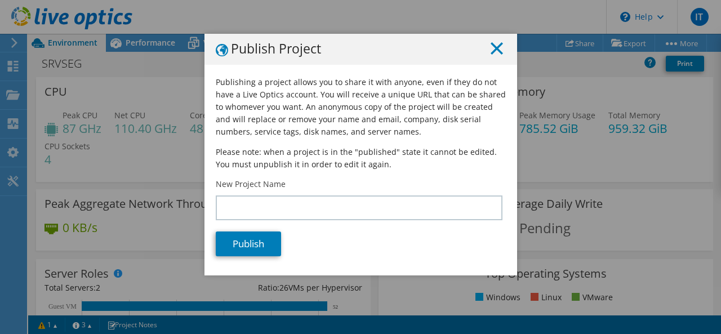
click at [491, 46] on line at bounding box center [496, 48] width 11 height 11
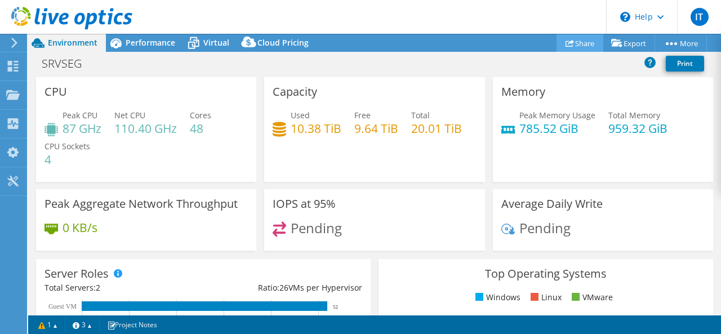
click at [576, 38] on link "Share" at bounding box center [579, 42] width 47 height 17
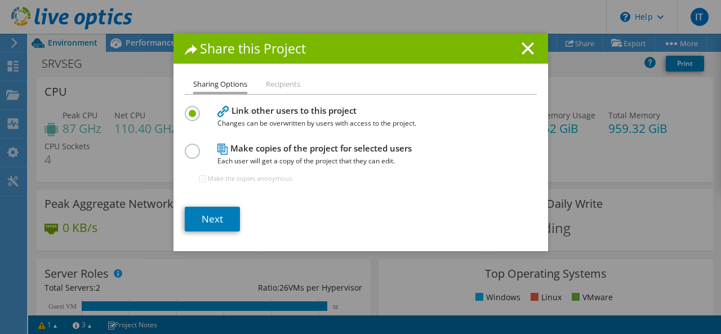
click at [187, 146] on label at bounding box center [195, 145] width 20 height 3
click at [0, 0] on input "radio" at bounding box center [0, 0] width 0 height 0
click at [523, 50] on line at bounding box center [527, 48] width 11 height 11
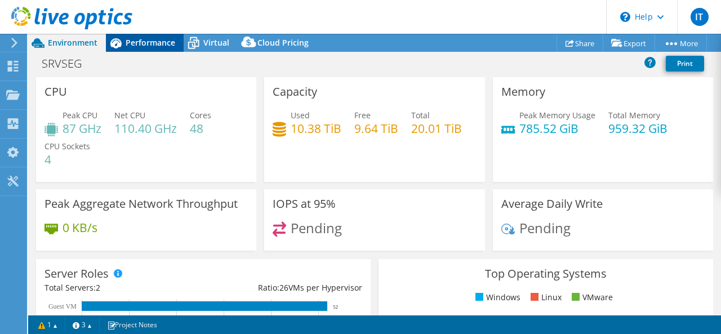
click at [149, 44] on span "Performance" at bounding box center [151, 42] width 50 height 11
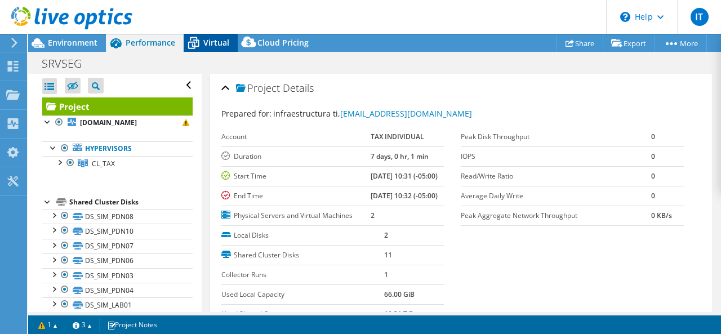
click at [197, 37] on icon at bounding box center [194, 43] width 20 height 20
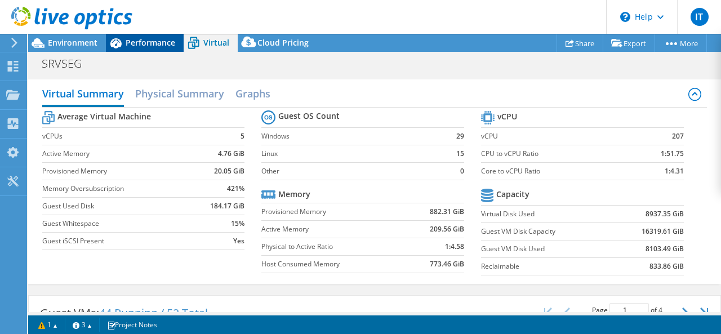
click at [131, 39] on span "Performance" at bounding box center [151, 42] width 50 height 11
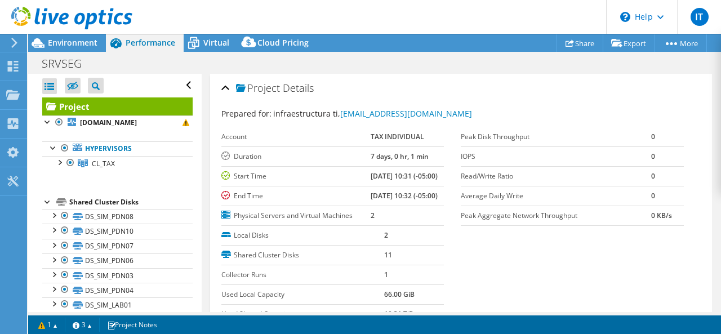
click at [224, 87] on div "Project Details" at bounding box center [461, 89] width 480 height 24
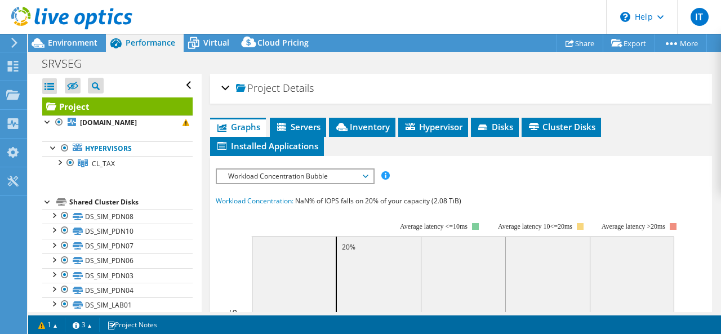
click at [224, 87] on div "Project Details" at bounding box center [461, 89] width 480 height 24
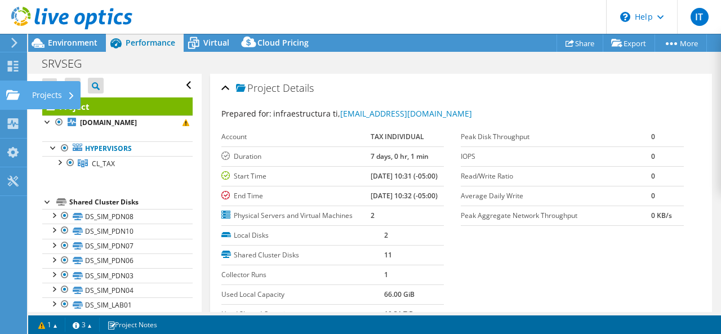
click at [18, 94] on use at bounding box center [13, 95] width 14 height 10
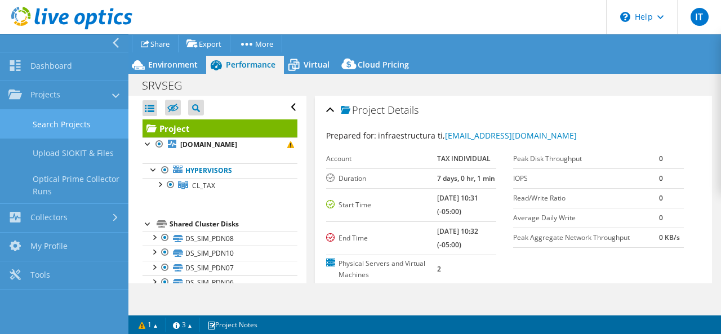
click at [52, 124] on link "Search Projects" at bounding box center [64, 124] width 128 height 29
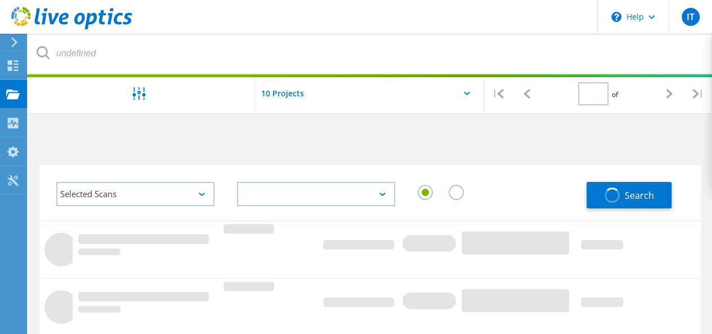
type input "1"
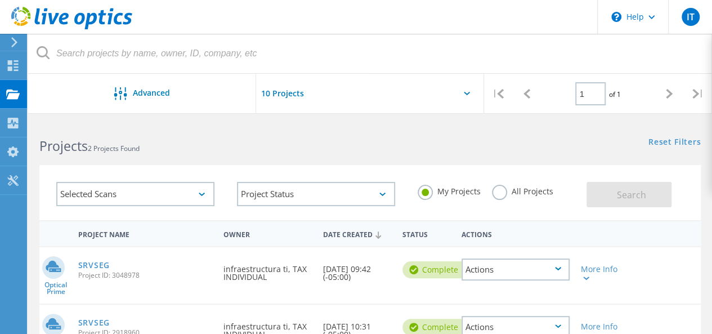
scroll to position [113, 0]
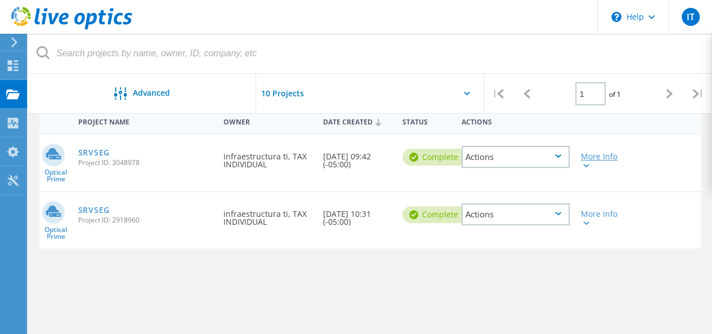
click at [586, 164] on icon at bounding box center [587, 165] width 6 height 3
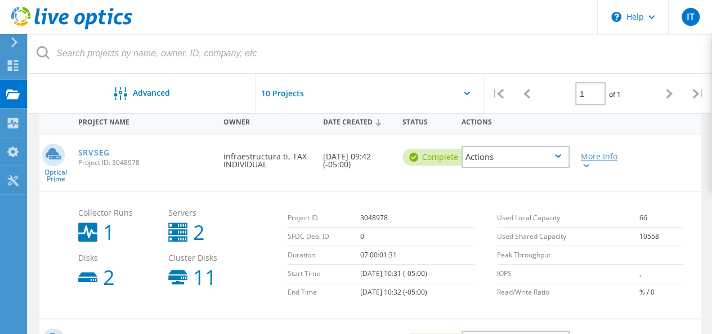
click at [586, 164] on icon at bounding box center [587, 165] width 6 height 3
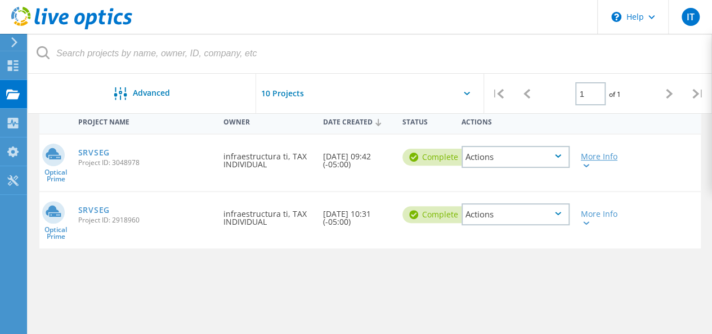
click at [586, 164] on icon at bounding box center [587, 165] width 6 height 3
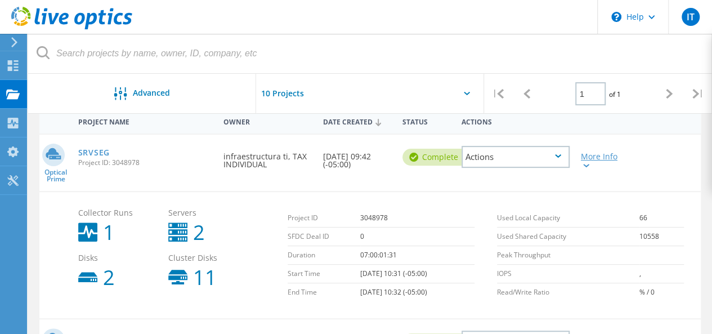
click at [586, 164] on icon at bounding box center [587, 165] width 6 height 3
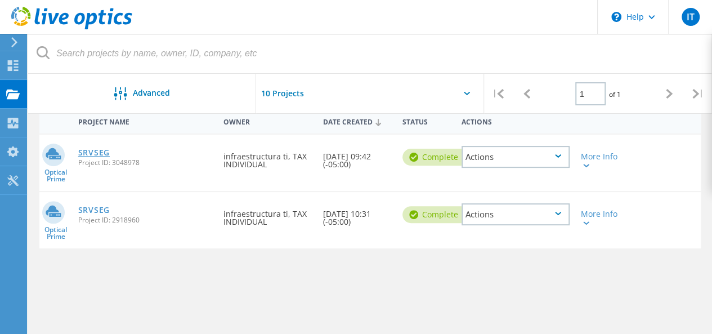
click at [87, 150] on link "SRVSEG" at bounding box center [94, 153] width 32 height 8
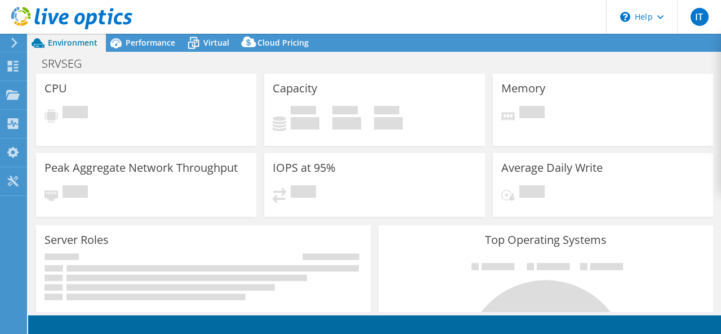
select select "USD"
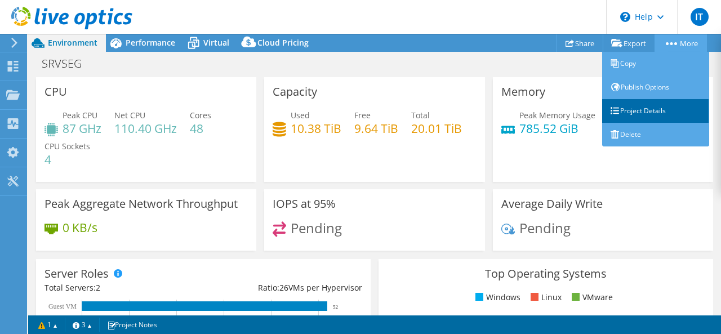
click at [650, 113] on link "Project Details" at bounding box center [655, 111] width 107 height 24
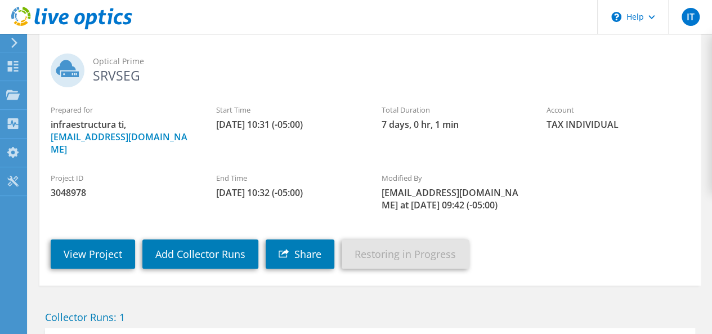
scroll to position [113, 0]
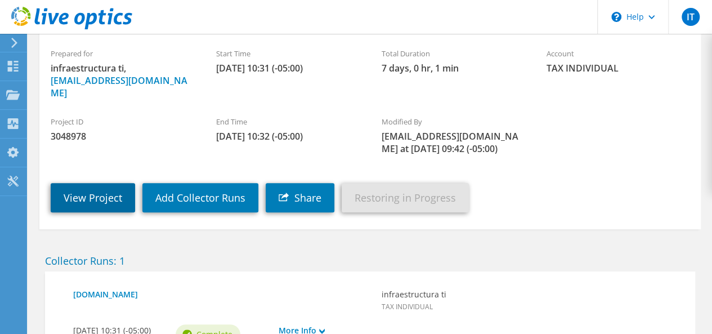
click at [95, 205] on link "View Project" at bounding box center [93, 197] width 84 height 29
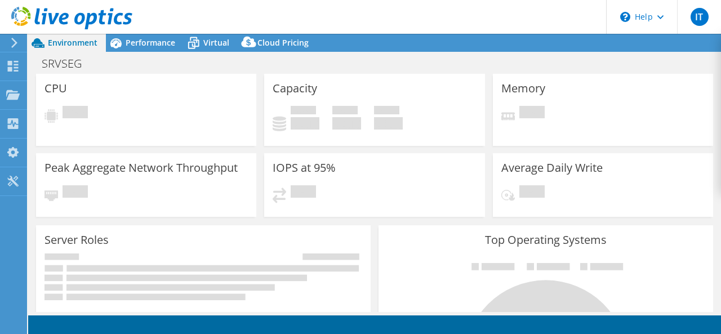
select select "USD"
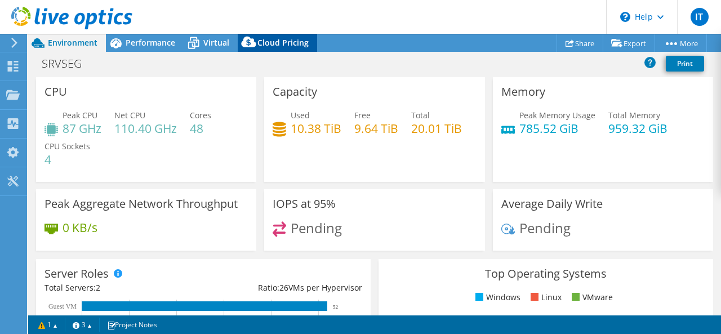
click at [290, 43] on span "Cloud Pricing" at bounding box center [282, 42] width 51 height 11
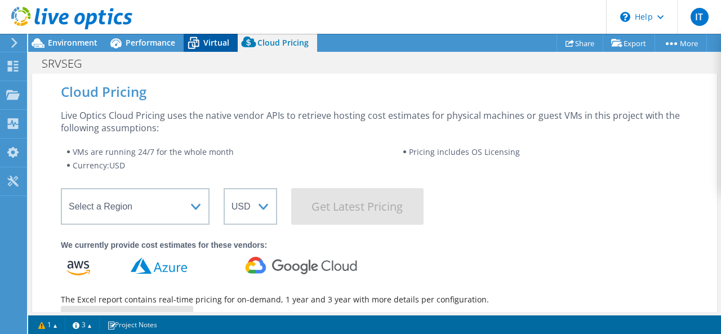
click at [192, 47] on icon at bounding box center [193, 43] width 11 height 9
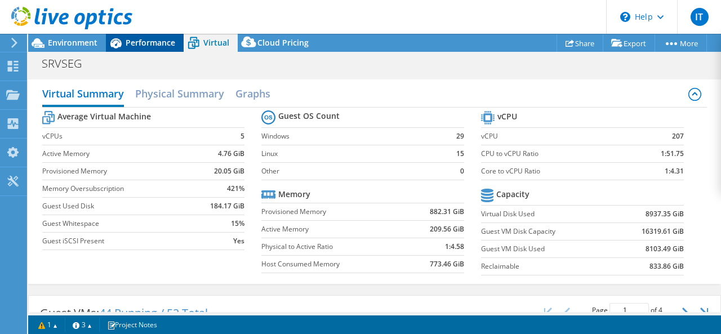
click at [158, 48] on span "Performance" at bounding box center [151, 42] width 50 height 11
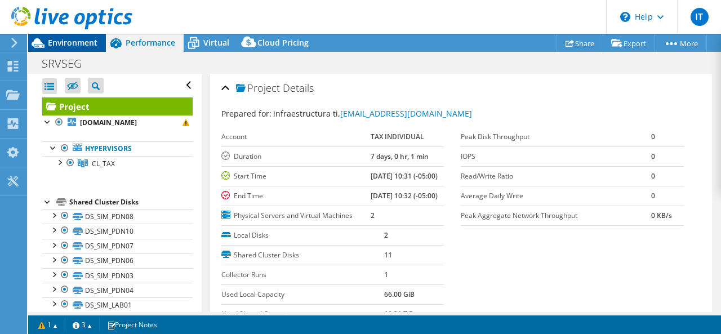
click at [61, 38] on span "Environment" at bounding box center [73, 42] width 50 height 11
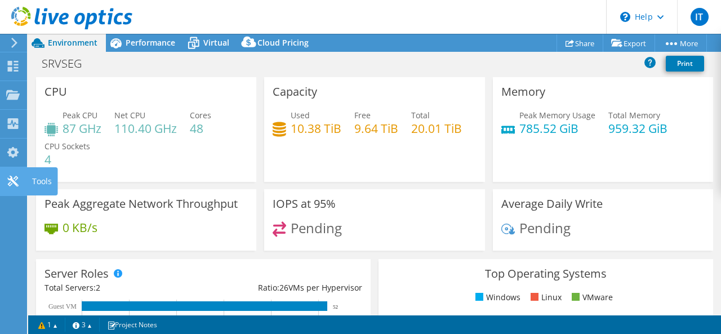
click at [12, 183] on use at bounding box center [12, 181] width 11 height 11
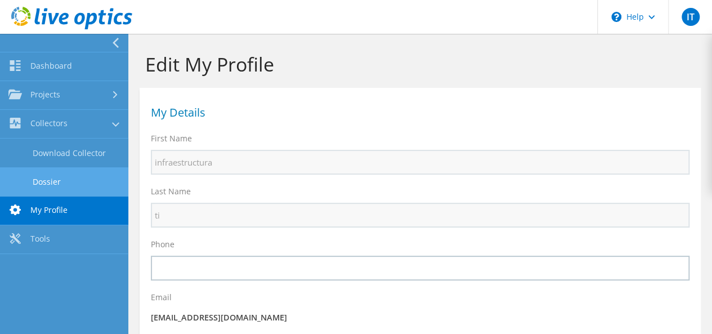
click at [46, 183] on link "Dossier" at bounding box center [64, 181] width 128 height 29
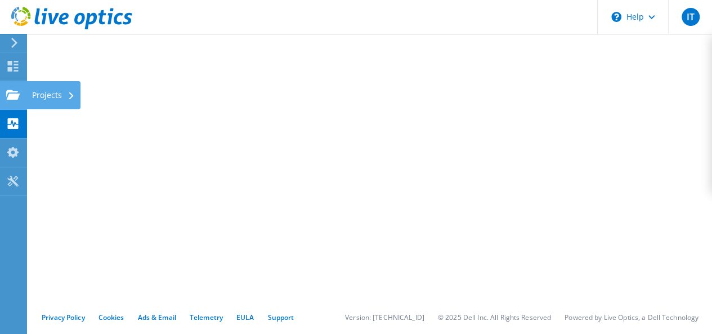
click at [11, 101] on div at bounding box center [13, 96] width 14 height 12
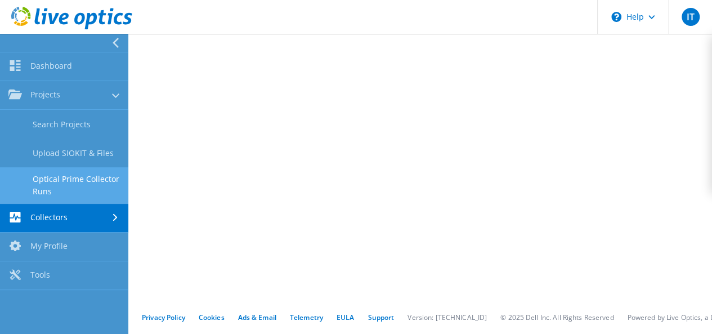
click at [72, 180] on link "Optical Prime Collector Runs" at bounding box center [64, 185] width 128 height 36
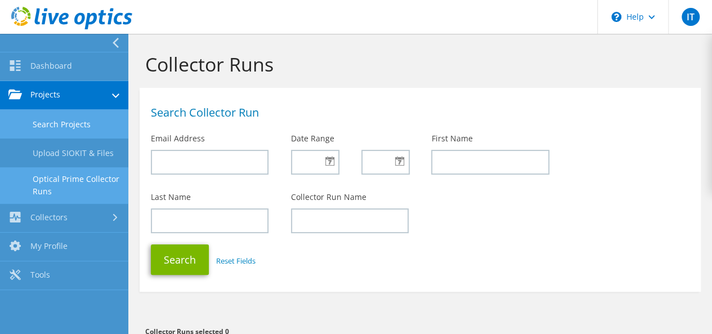
click at [72, 123] on link "Search Projects" at bounding box center [64, 124] width 128 height 29
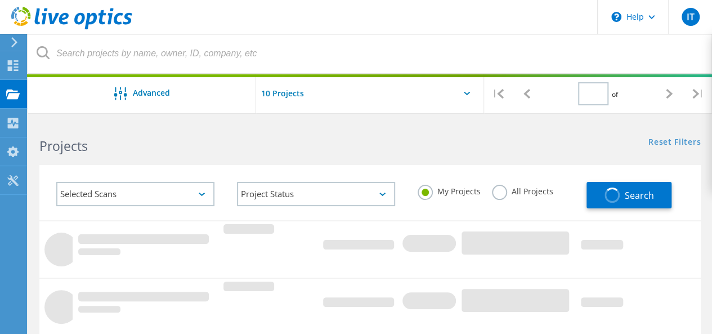
type input "1"
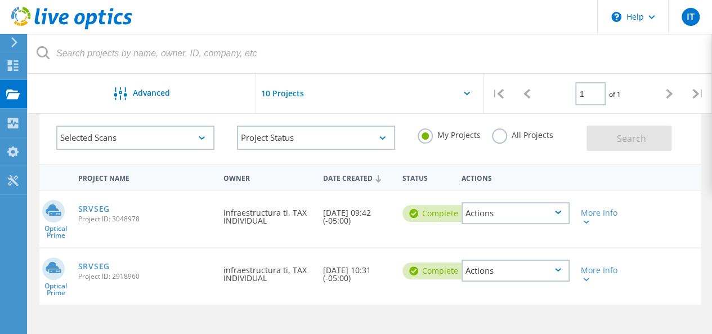
scroll to position [113, 0]
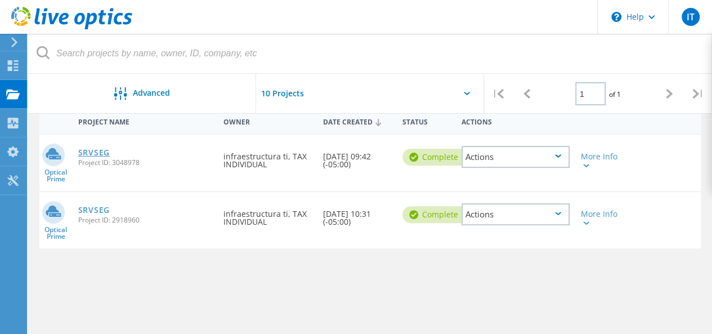
click at [104, 150] on link "SRVSEG" at bounding box center [94, 153] width 32 height 8
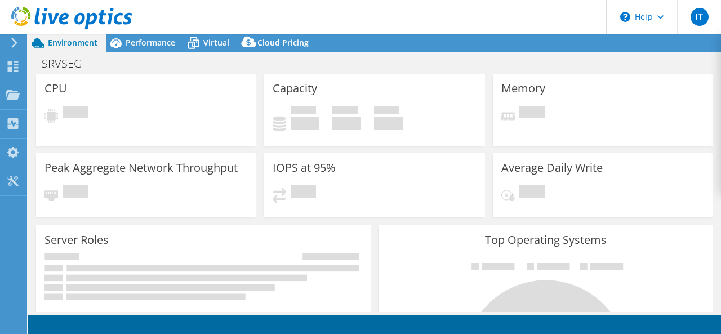
select select "USD"
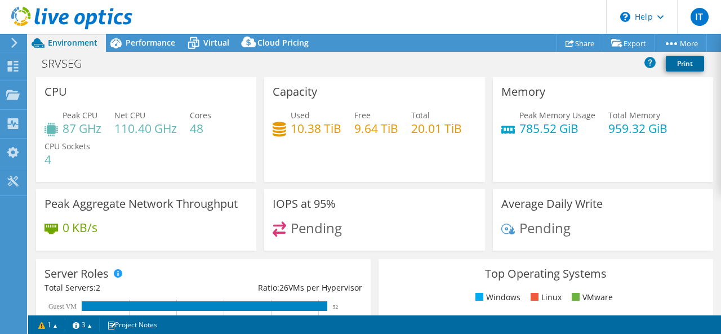
click at [688, 61] on link "Print" at bounding box center [685, 64] width 38 height 16
click at [146, 43] on span "Performance" at bounding box center [151, 42] width 50 height 11
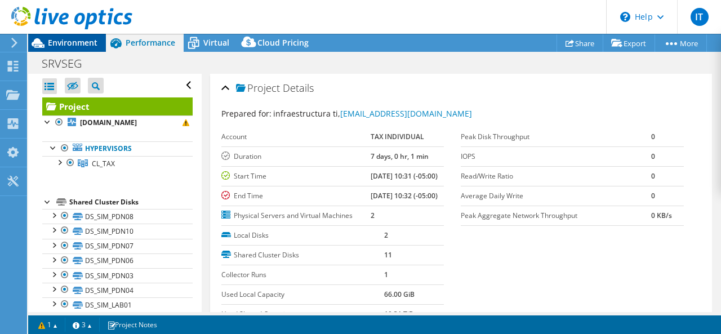
click at [51, 38] on span "Environment" at bounding box center [73, 42] width 50 height 11
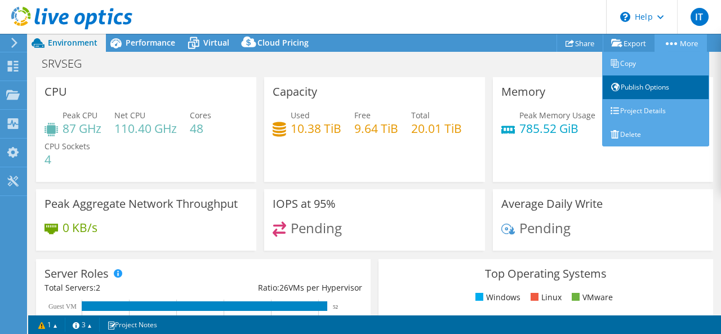
click at [649, 87] on link "Publish Options" at bounding box center [655, 87] width 107 height 24
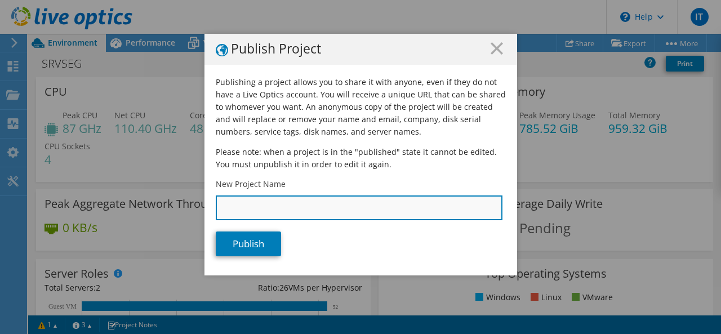
click at [260, 201] on input "New Project Name" at bounding box center [359, 207] width 287 height 25
type input "revision 12 horas"
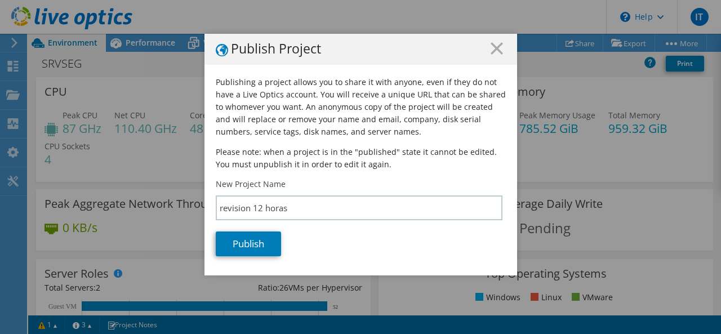
click at [247, 259] on div "Publishing a project allows you to share it with anyone, even if they do not ha…" at bounding box center [360, 175] width 313 height 199
click at [258, 250] on link "Publish" at bounding box center [248, 243] width 65 height 25
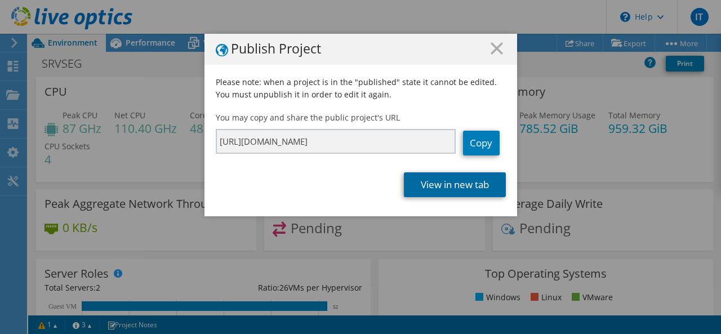
click at [453, 182] on link "View in new tab" at bounding box center [455, 184] width 102 height 25
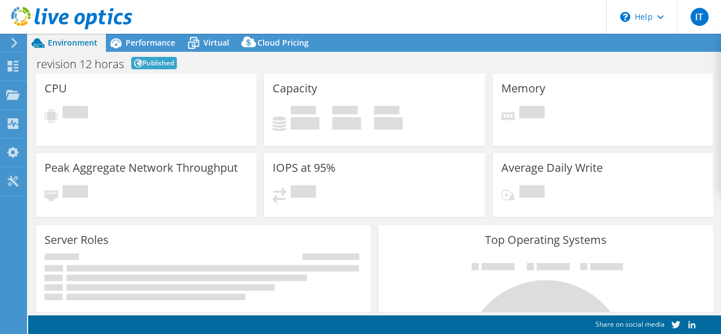
select select "USD"
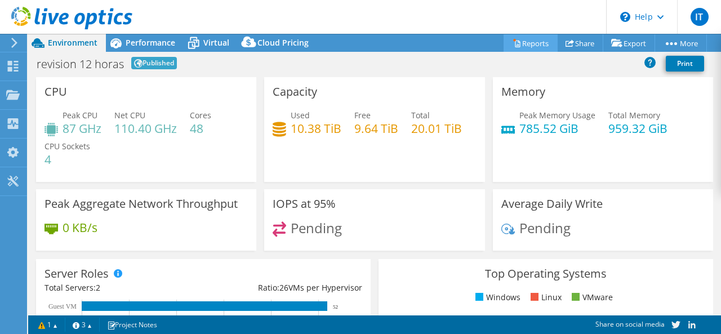
click at [525, 44] on link "Reports" at bounding box center [531, 42] width 54 height 17
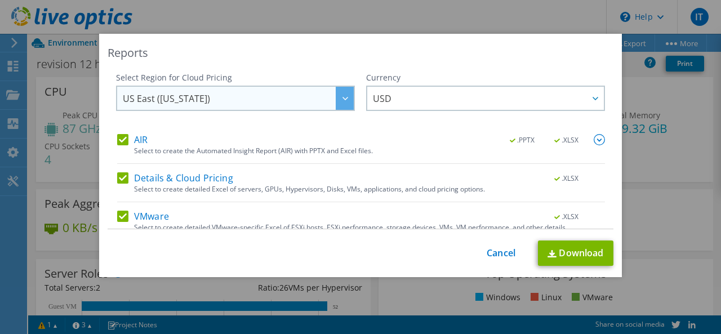
click at [336, 101] on div at bounding box center [345, 98] width 18 height 23
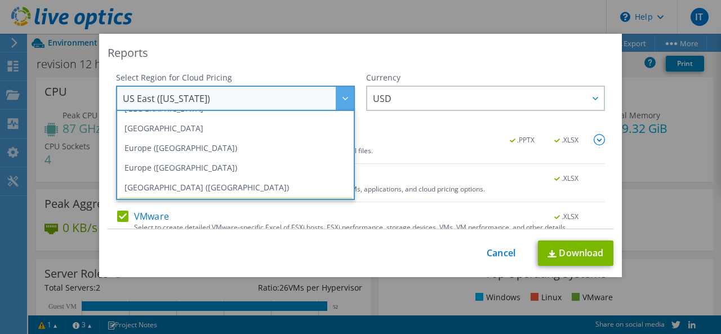
scroll to position [152, 0]
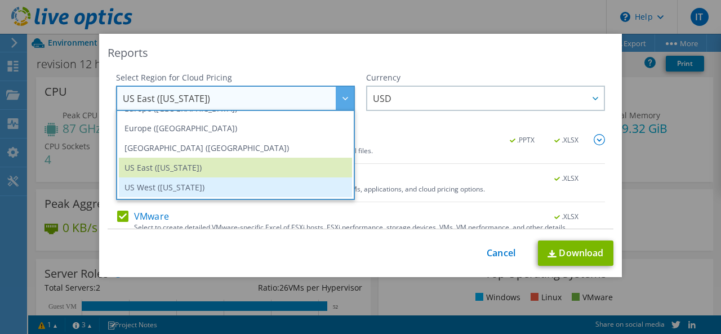
click at [215, 182] on li "US West ([US_STATE])" at bounding box center [235, 187] width 233 height 20
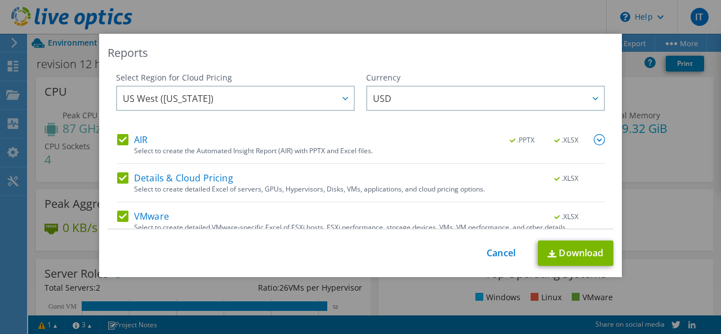
scroll to position [48, 0]
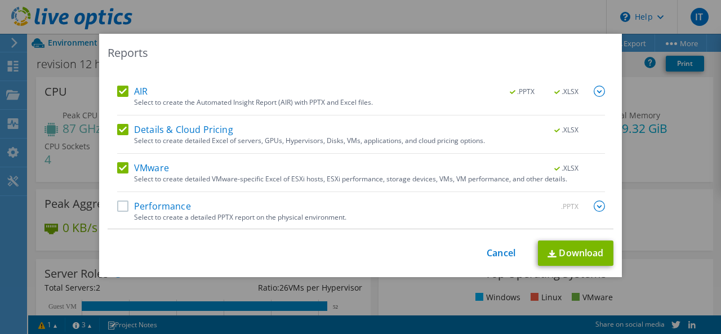
click at [119, 204] on label "Performance" at bounding box center [154, 206] width 74 height 11
click at [0, 0] on input "Performance" at bounding box center [0, 0] width 0 height 0
click at [562, 247] on link "Download" at bounding box center [575, 253] width 75 height 25
click at [504, 255] on link "Cancel" at bounding box center [501, 253] width 29 height 11
